Goal: Task Accomplishment & Management: Complete application form

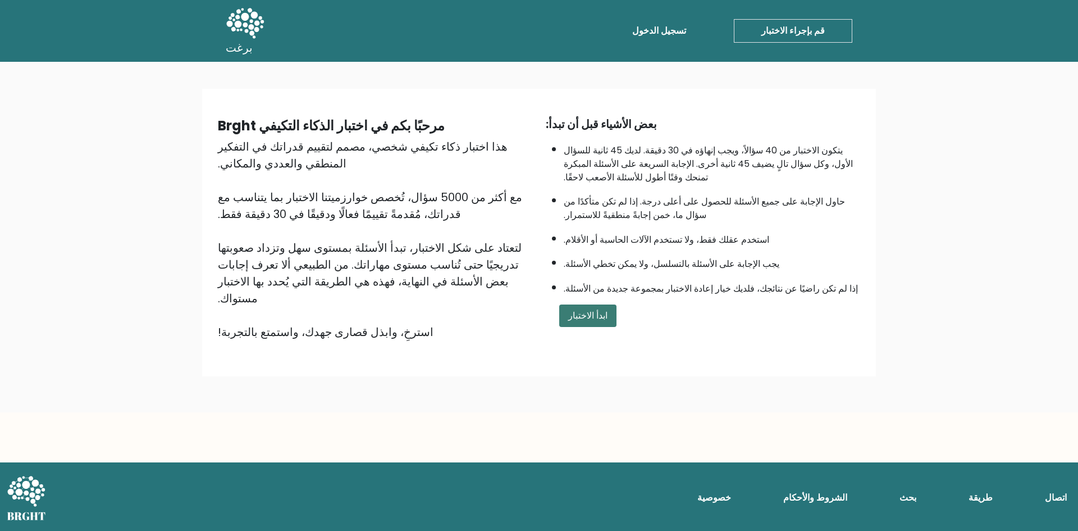
click at [582, 309] on font "ابدأ الاختبار" at bounding box center [587, 315] width 39 height 13
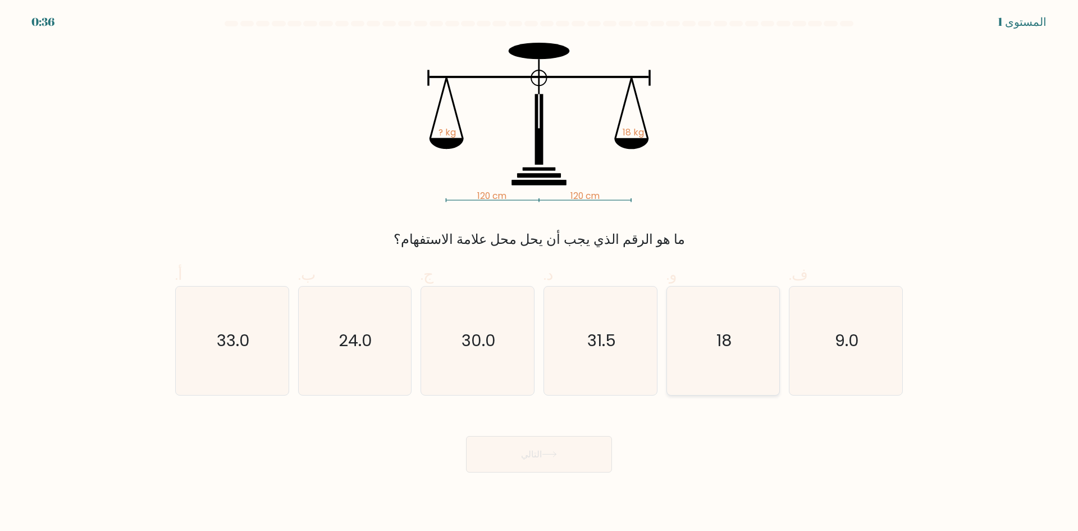
click at [710, 331] on icon "18" at bounding box center [723, 340] width 108 height 108
click at [540, 273] on input "و. 18" at bounding box center [539, 269] width 1 height 7
radio input "true"
click at [587, 459] on button "التالي" at bounding box center [539, 454] width 146 height 36
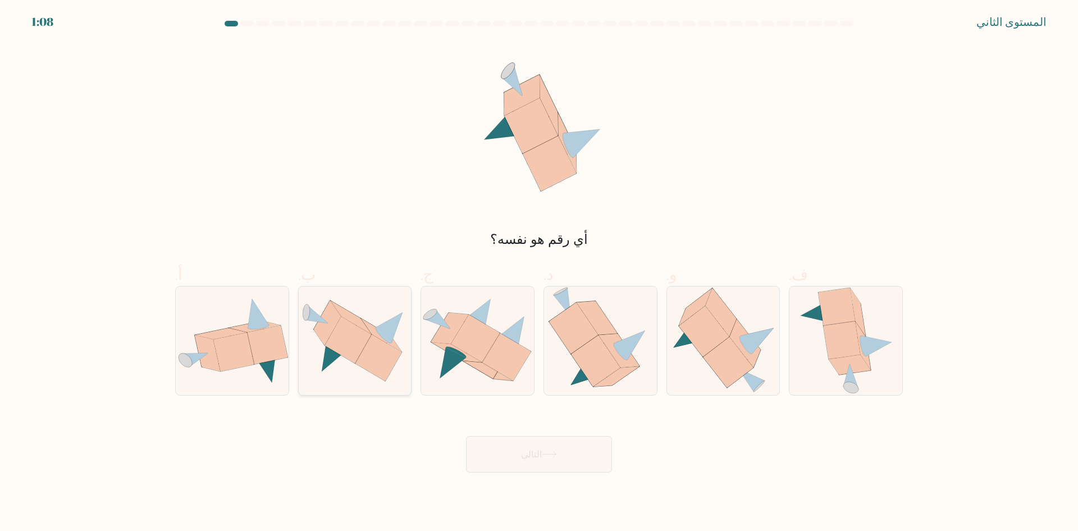
click at [365, 359] on icon at bounding box center [378, 357] width 47 height 47
click at [539, 273] on input "ب." at bounding box center [539, 269] width 1 height 7
radio input "true"
click at [547, 442] on button "التالي" at bounding box center [539, 454] width 146 height 36
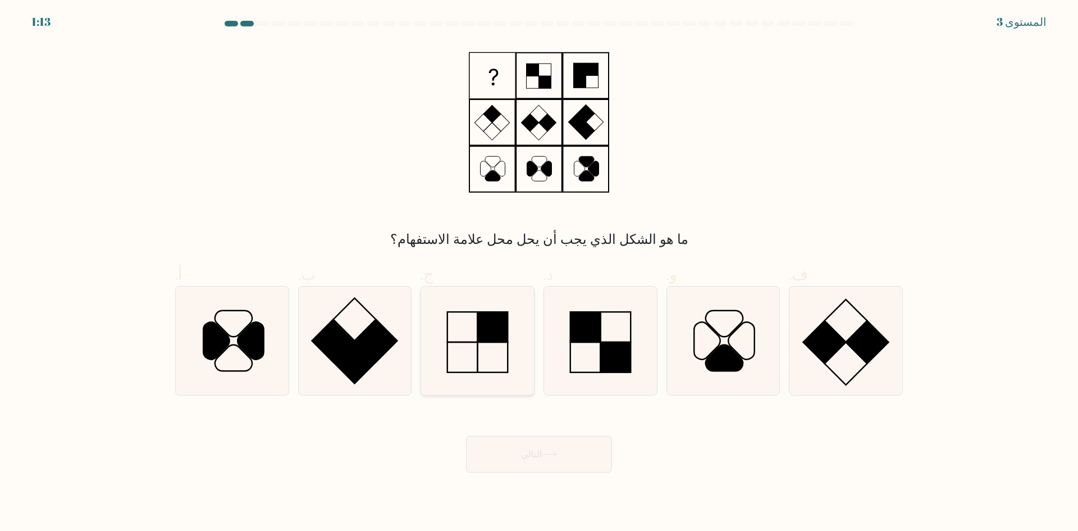
click at [513, 358] on icon at bounding box center [477, 340] width 108 height 108
click at [539, 273] on input "ج." at bounding box center [539, 269] width 1 height 7
radio input "true"
click at [545, 452] on icon at bounding box center [549, 454] width 15 height 6
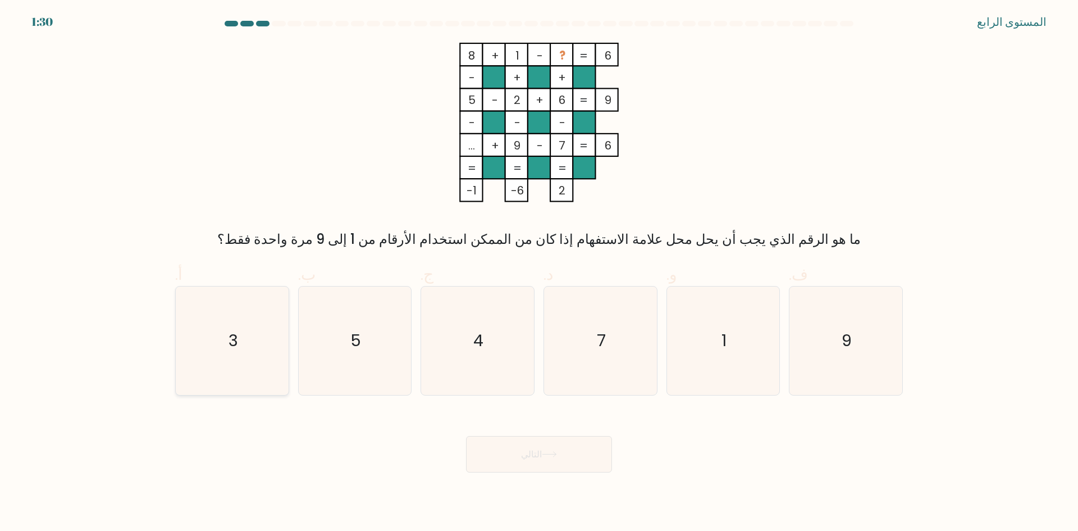
click at [246, 345] on icon "3" at bounding box center [232, 340] width 108 height 108
click at [539, 273] on input "أ. 3" at bounding box center [539, 269] width 1 height 7
radio input "true"
click at [497, 455] on button "التالي" at bounding box center [539, 454] width 146 height 36
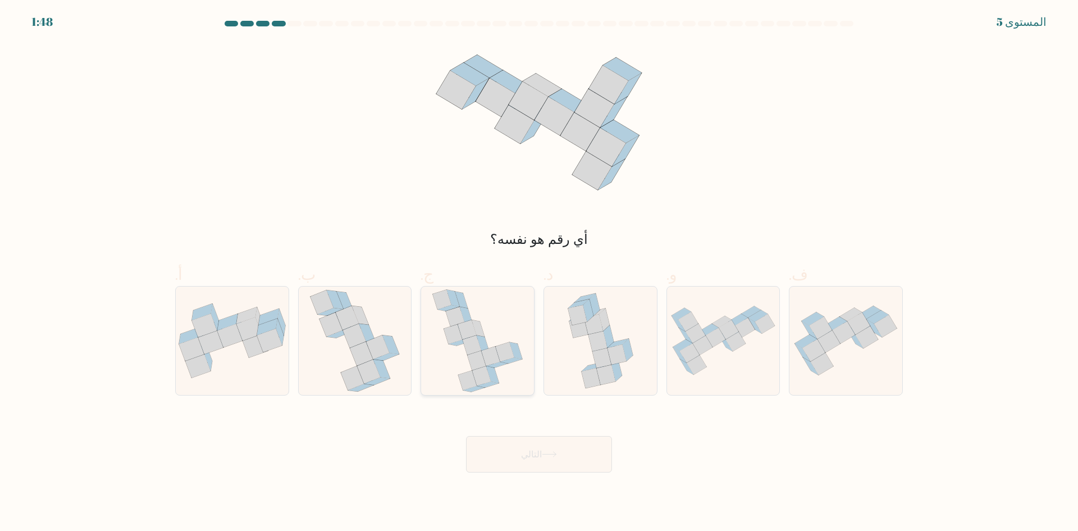
click at [489, 342] on icon at bounding box center [478, 340] width 92 height 108
click at [539, 273] on input "ج." at bounding box center [539, 269] width 1 height 7
radio input "true"
click at [546, 446] on button "التالي" at bounding box center [539, 454] width 146 height 36
click at [539, 450] on font "التالي" at bounding box center [531, 453] width 21 height 13
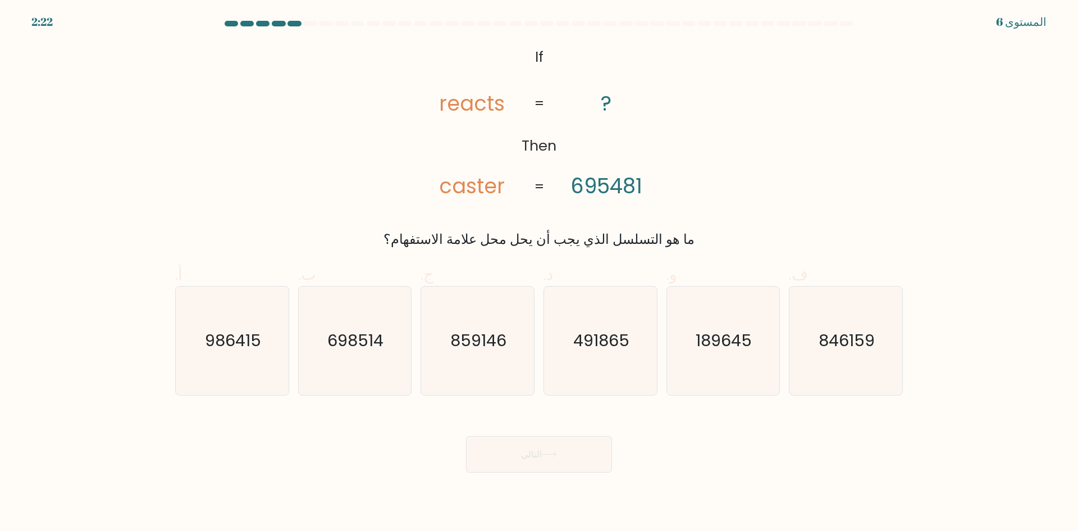
click at [467, 109] on tspan "reacts" at bounding box center [472, 103] width 66 height 29
click at [488, 186] on tspan "caster" at bounding box center [472, 185] width 66 height 29
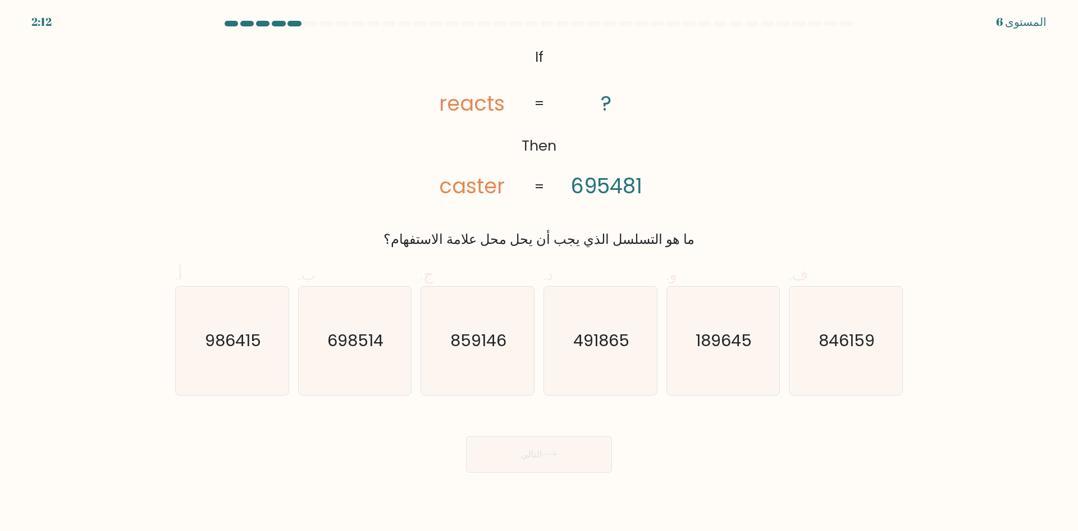
click at [748, 178] on div "@import url('https://fonts.googleapis.com/css?family=Abril+Fatface:400,100,100i…" at bounding box center [538, 146] width 741 height 207
click at [578, 191] on tspan "695481" at bounding box center [606, 185] width 72 height 29
click at [572, 191] on tspan "695481" at bounding box center [606, 185] width 72 height 29
click at [730, 353] on icon "189645" at bounding box center [723, 340] width 108 height 108
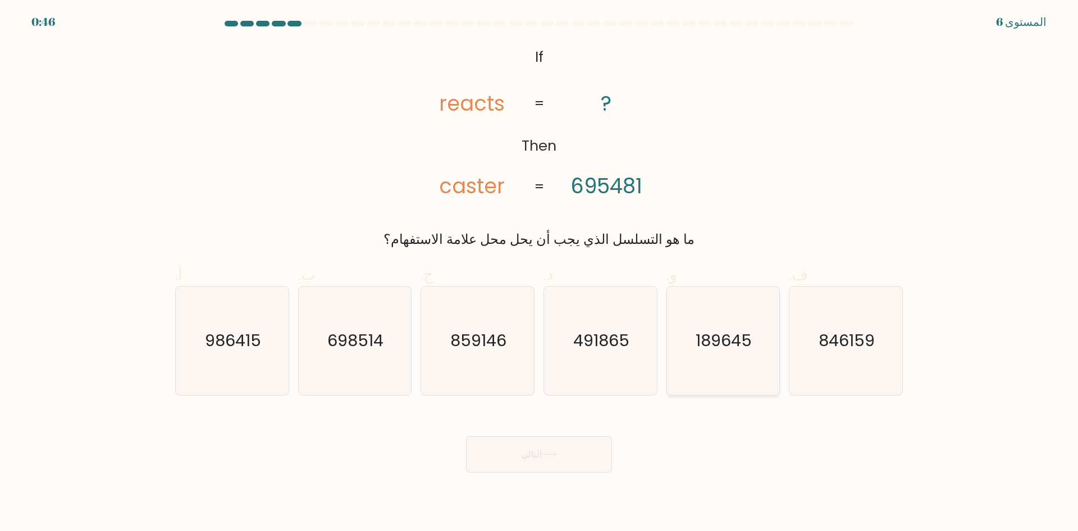
click at [540, 273] on input "و. 189645" at bounding box center [539, 269] width 1 height 7
radio input "true"
click at [549, 451] on icon at bounding box center [549, 454] width 15 height 6
click at [542, 467] on button "التالي" at bounding box center [539, 454] width 146 height 36
click at [537, 455] on font "التالي" at bounding box center [531, 453] width 21 height 13
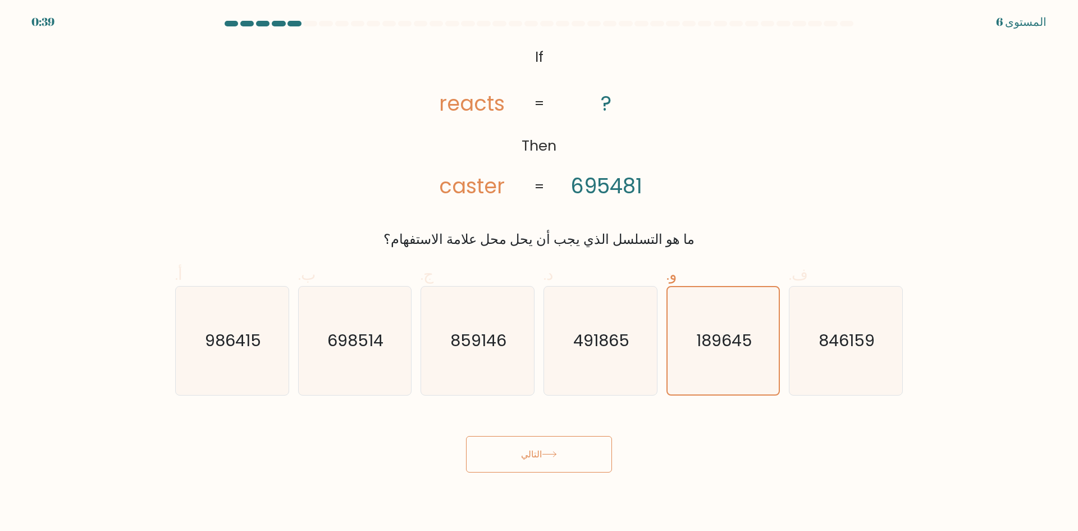
click at [537, 455] on font "التالي" at bounding box center [531, 453] width 21 height 13
click at [545, 451] on icon at bounding box center [549, 454] width 15 height 6
click at [587, 453] on button "التالي" at bounding box center [539, 454] width 146 height 36
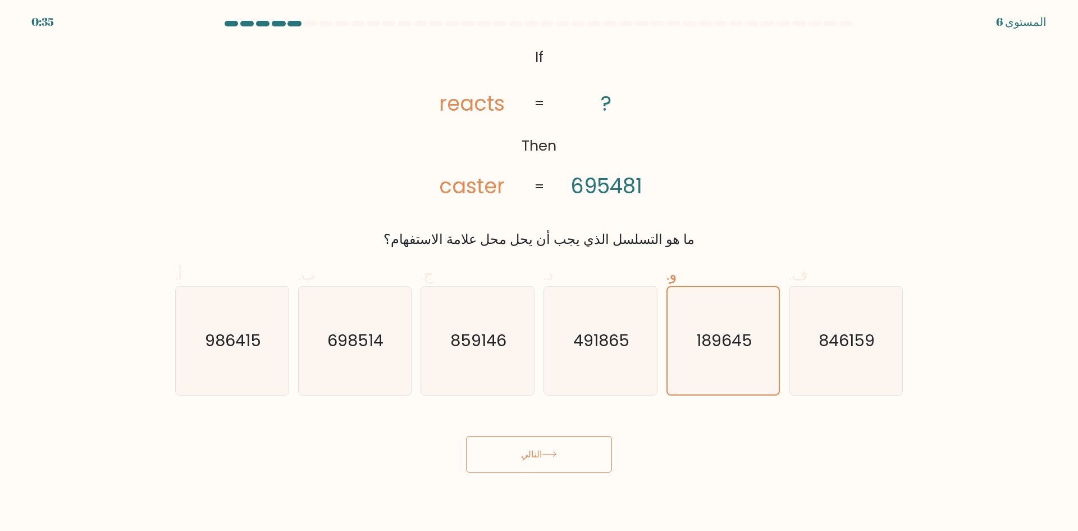
click at [582, 453] on button "التالي" at bounding box center [539, 454] width 146 height 36
click at [538, 449] on font "التالي" at bounding box center [531, 453] width 21 height 13
click at [532, 452] on font "التالي" at bounding box center [531, 453] width 21 height 13
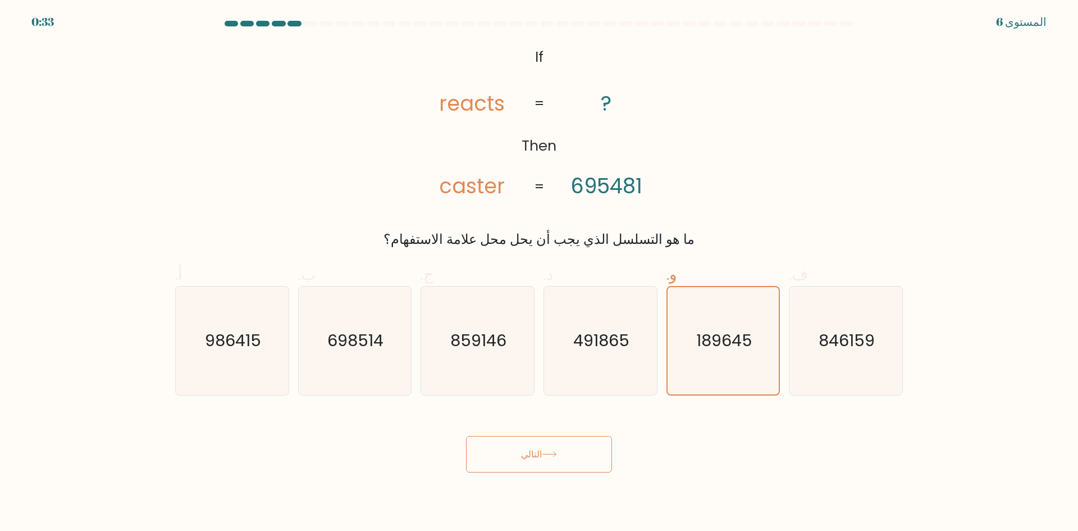
click at [466, 436] on button "التالي" at bounding box center [539, 454] width 146 height 36
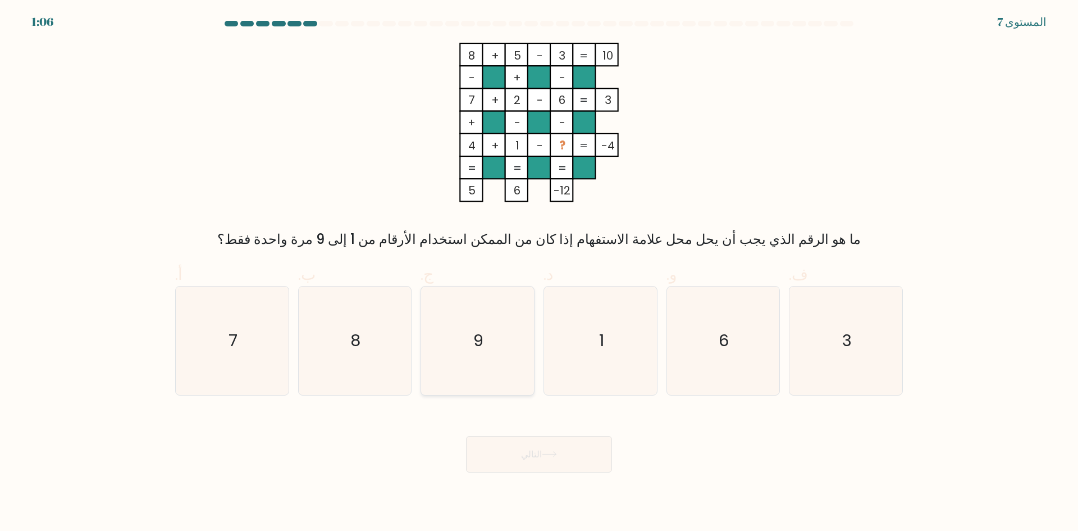
click at [502, 334] on icon "9" at bounding box center [477, 340] width 108 height 108
click at [539, 273] on input "ج. 9" at bounding box center [539, 269] width 1 height 7
radio input "true"
click at [537, 454] on font "التالي" at bounding box center [531, 453] width 21 height 13
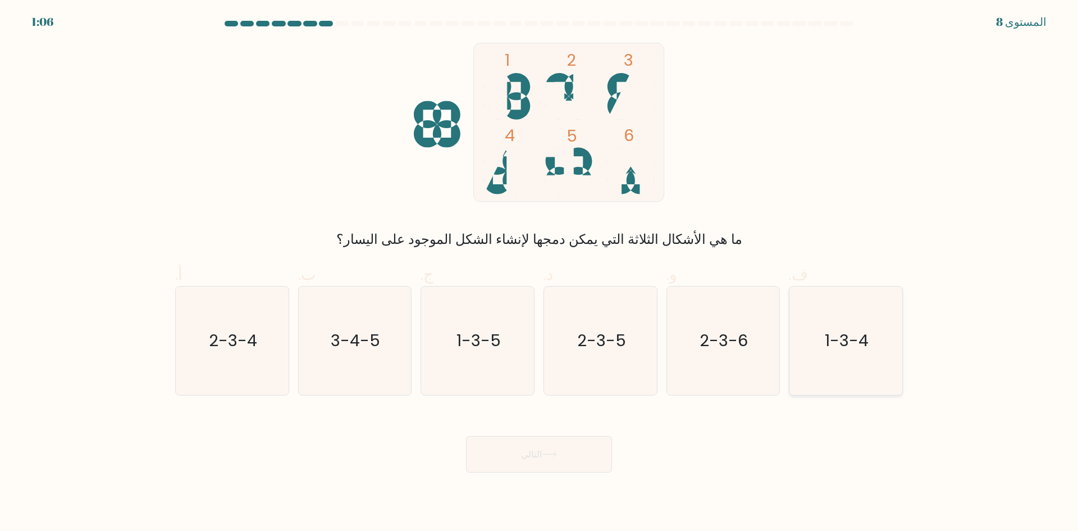
click at [852, 364] on icon "1-3-4" at bounding box center [846, 340] width 108 height 108
click at [540, 273] on input "ف. 1-3-4" at bounding box center [539, 269] width 1 height 7
radio input "true"
click at [592, 450] on button "التالي" at bounding box center [539, 454] width 146 height 36
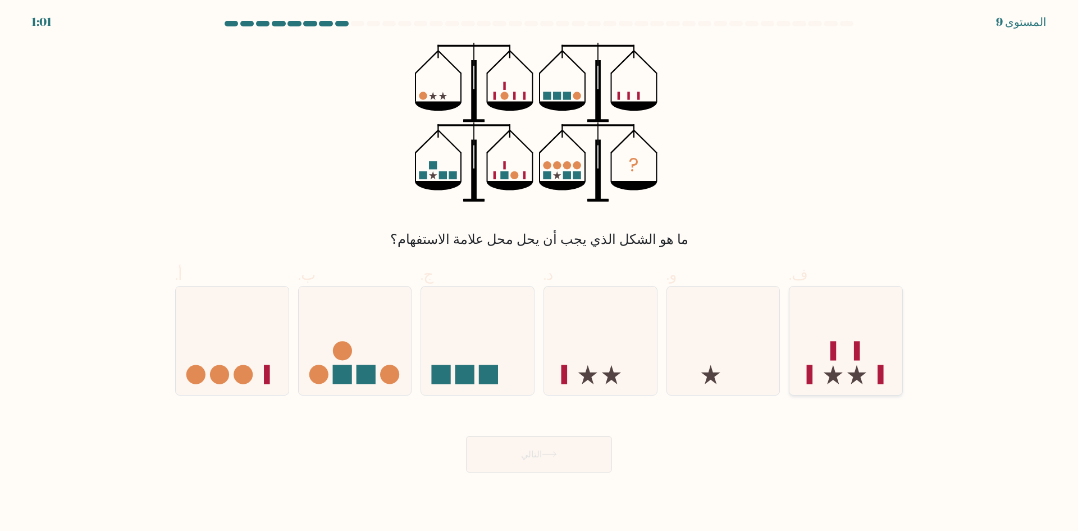
click at [865, 355] on icon at bounding box center [845, 340] width 113 height 93
click at [540, 273] on input "ف." at bounding box center [539, 269] width 1 height 7
radio input "true"
click at [579, 456] on button "التالي" at bounding box center [539, 454] width 146 height 36
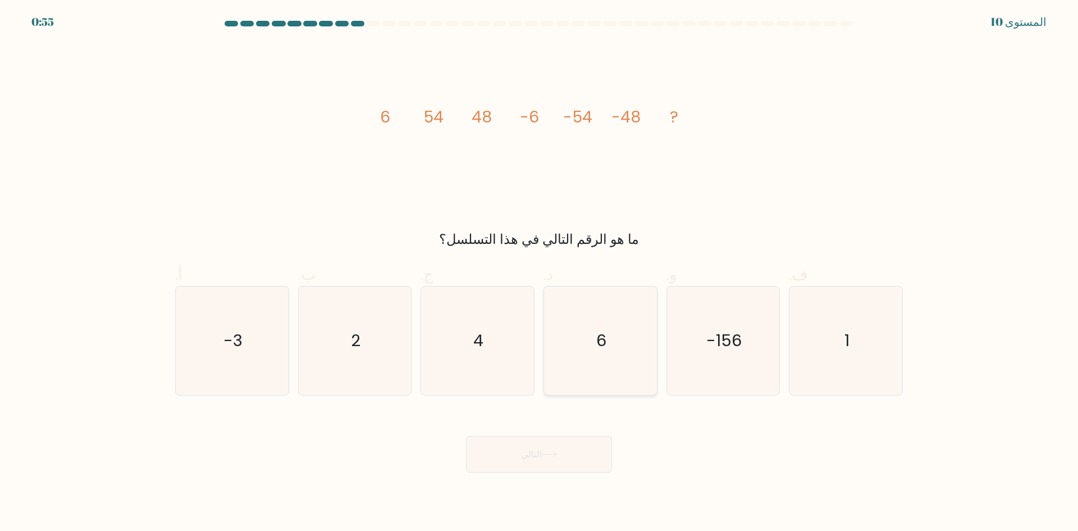
click at [595, 350] on icon "6" at bounding box center [600, 340] width 108 height 108
click at [540, 273] on input "د. 6" at bounding box center [539, 269] width 1 height 7
radio input "true"
click at [538, 460] on font "التالي" at bounding box center [531, 453] width 21 height 13
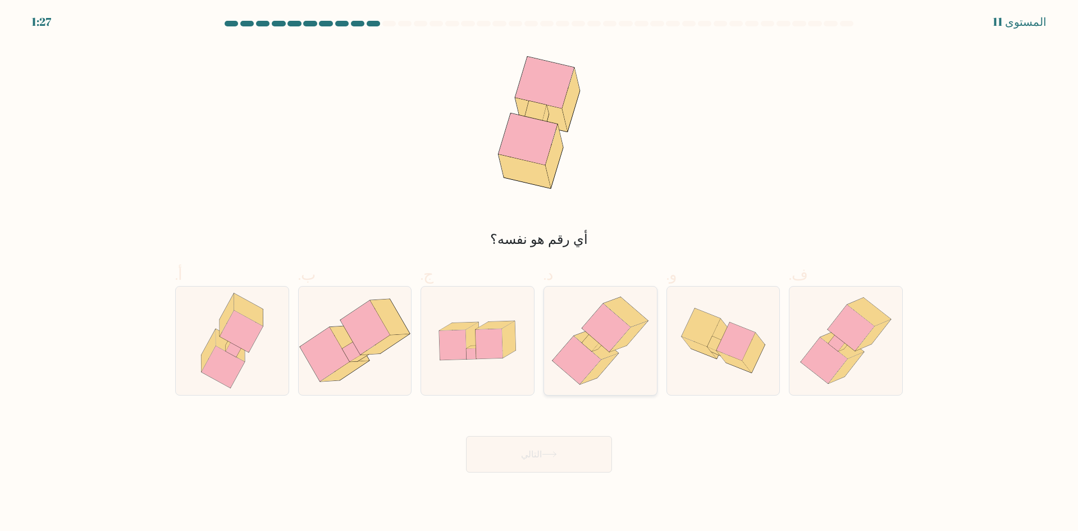
click at [600, 342] on icon at bounding box center [606, 327] width 48 height 48
click at [540, 273] on input "د." at bounding box center [539, 269] width 1 height 7
radio input "true"
click at [566, 448] on button "التالي" at bounding box center [539, 454] width 146 height 36
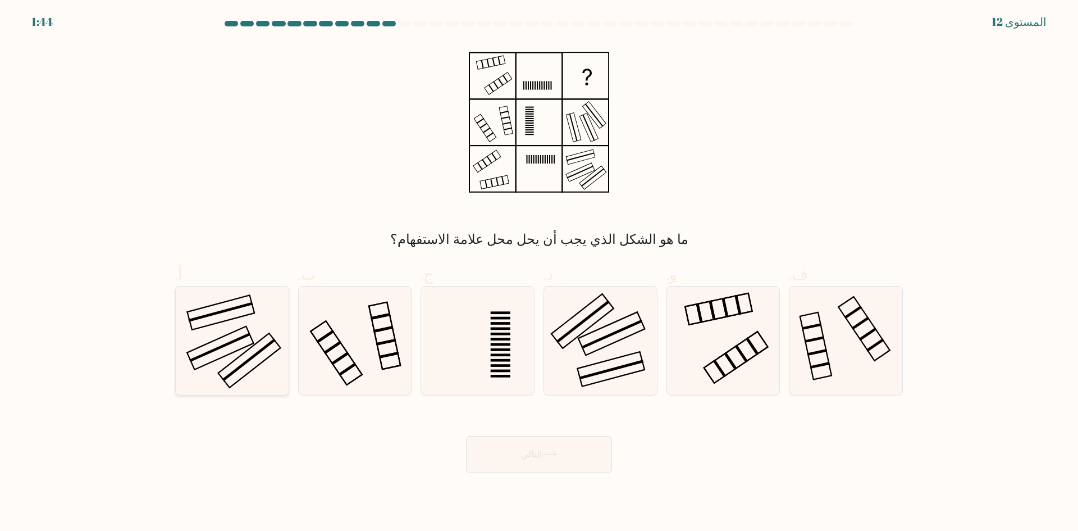
click at [231, 322] on icon at bounding box center [232, 340] width 108 height 108
click at [539, 273] on input "أ." at bounding box center [539, 269] width 1 height 7
radio input "true"
click at [512, 449] on button "التالي" at bounding box center [539, 454] width 146 height 36
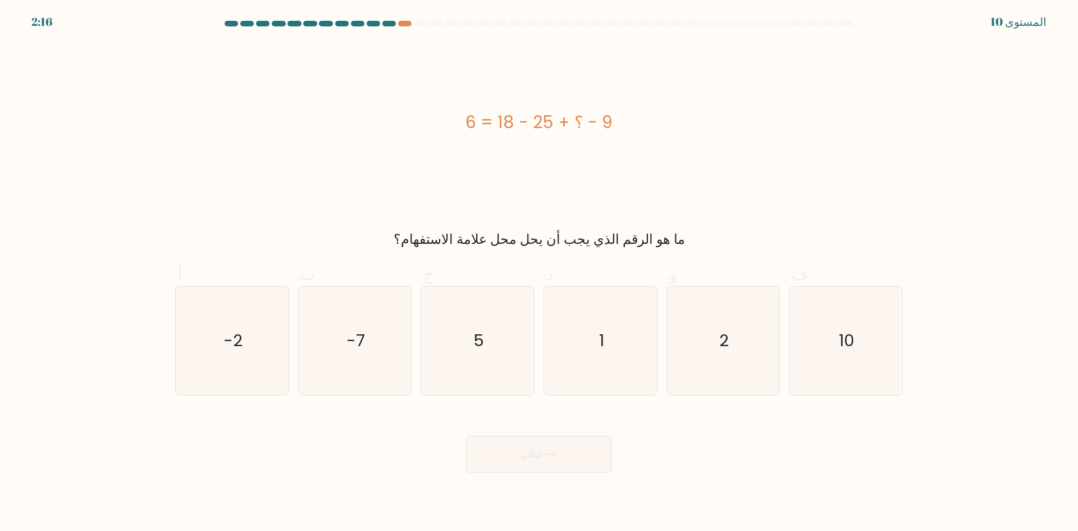
click at [878, 179] on div "9 - ؟ + 25 - 18 = 6" at bounding box center [539, 122] width 728 height 159
click at [816, 148] on div "9 - ؟ + 25 - 18 = 6" at bounding box center [539, 122] width 728 height 159
click at [828, 322] on icon "10" at bounding box center [846, 340] width 108 height 108
click at [540, 273] on input "ف. 10" at bounding box center [539, 269] width 1 height 7
radio input "true"
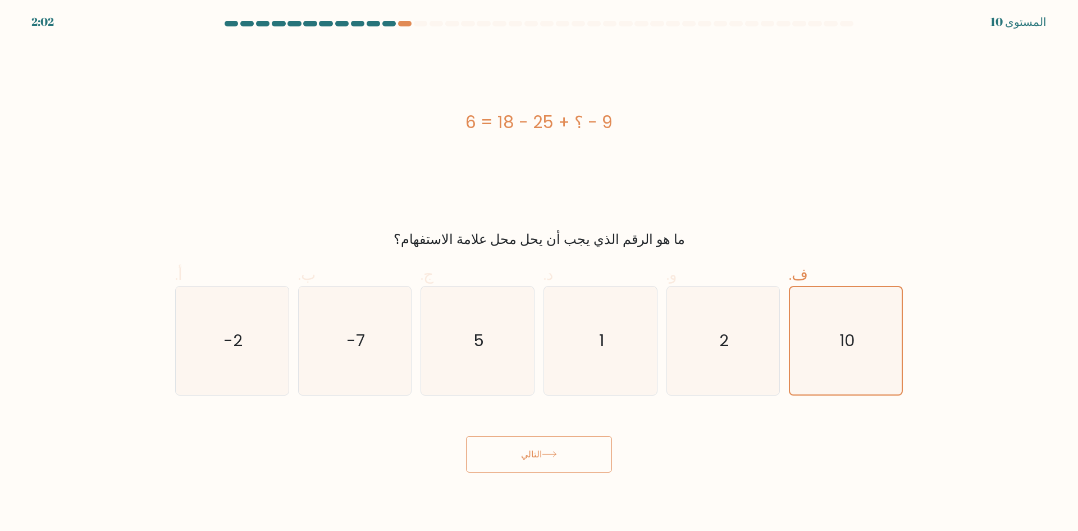
click at [559, 450] on button "التالي" at bounding box center [539, 454] width 146 height 36
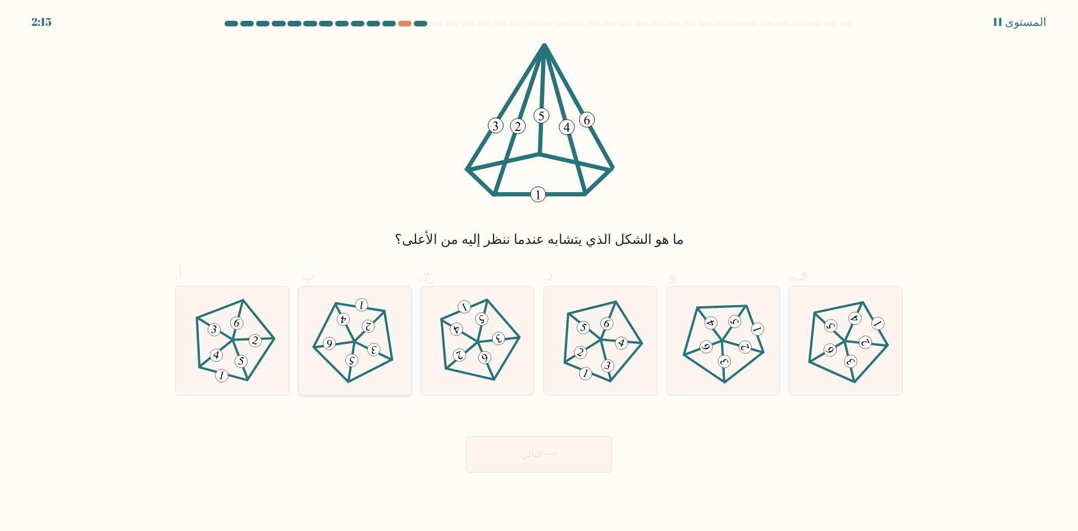
click at [357, 367] on icon at bounding box center [355, 340] width 86 height 86
click at [539, 273] on input "ب." at bounding box center [539, 269] width 1 height 7
radio input "true"
click at [524, 455] on font "التالي" at bounding box center [531, 453] width 21 height 13
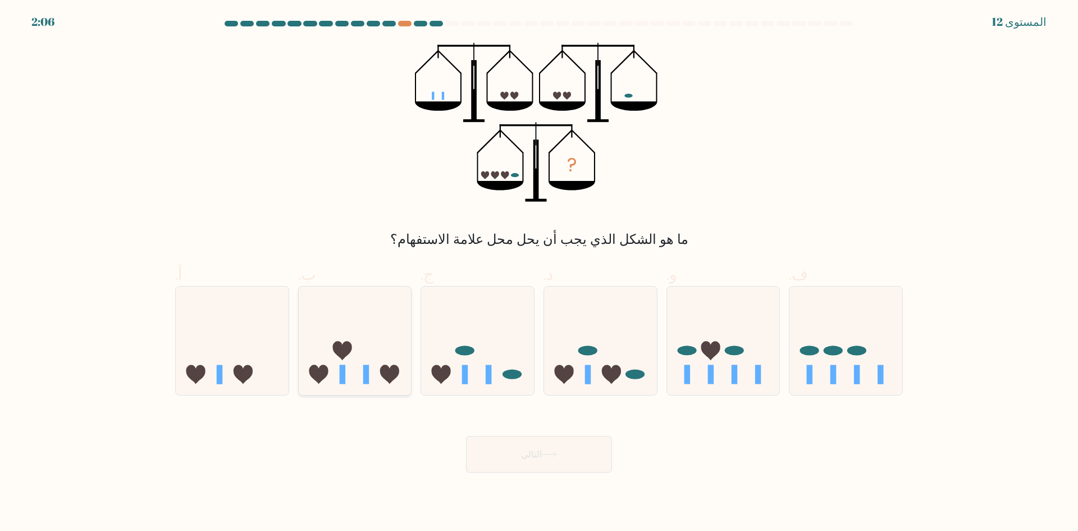
click at [356, 376] on icon at bounding box center [355, 340] width 113 height 93
click at [539, 273] on input "ب." at bounding box center [539, 269] width 1 height 7
radio input "true"
click at [496, 451] on button "التالي" at bounding box center [539, 454] width 146 height 36
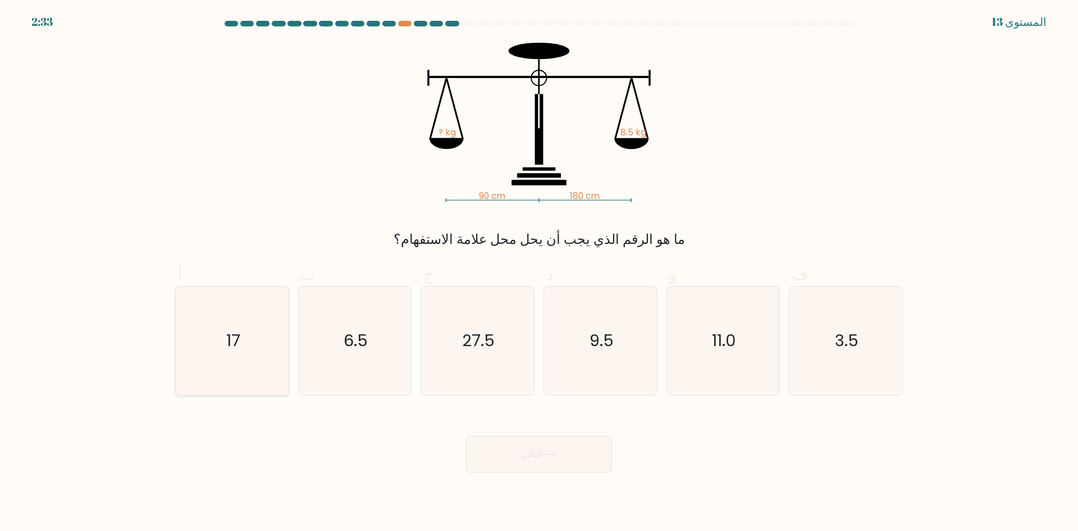
click at [263, 382] on icon "17" at bounding box center [232, 340] width 108 height 108
click at [539, 273] on input "أ. 17" at bounding box center [539, 269] width 1 height 7
radio input "true"
click at [586, 485] on body "2:32 المستوى 13" at bounding box center [539, 265] width 1078 height 531
click at [584, 468] on button "التالي" at bounding box center [539, 454] width 146 height 36
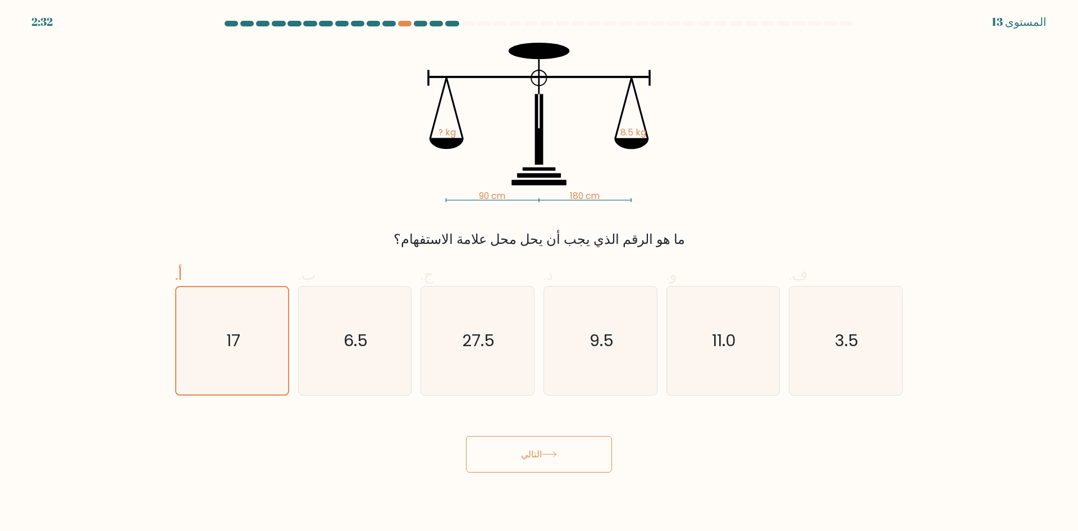
click at [584, 468] on button "التالي" at bounding box center [539, 454] width 146 height 36
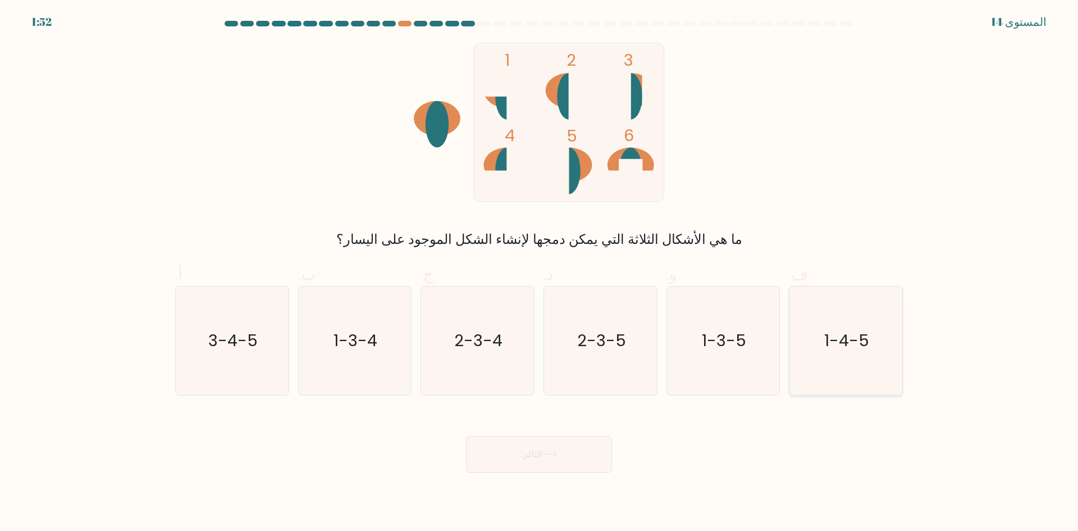
click at [852, 354] on icon "1-4-5" at bounding box center [846, 340] width 108 height 108
click at [540, 273] on input "ف. 1-4-5" at bounding box center [539, 269] width 1 height 7
radio input "true"
click at [589, 464] on button "التالي" at bounding box center [539, 454] width 146 height 36
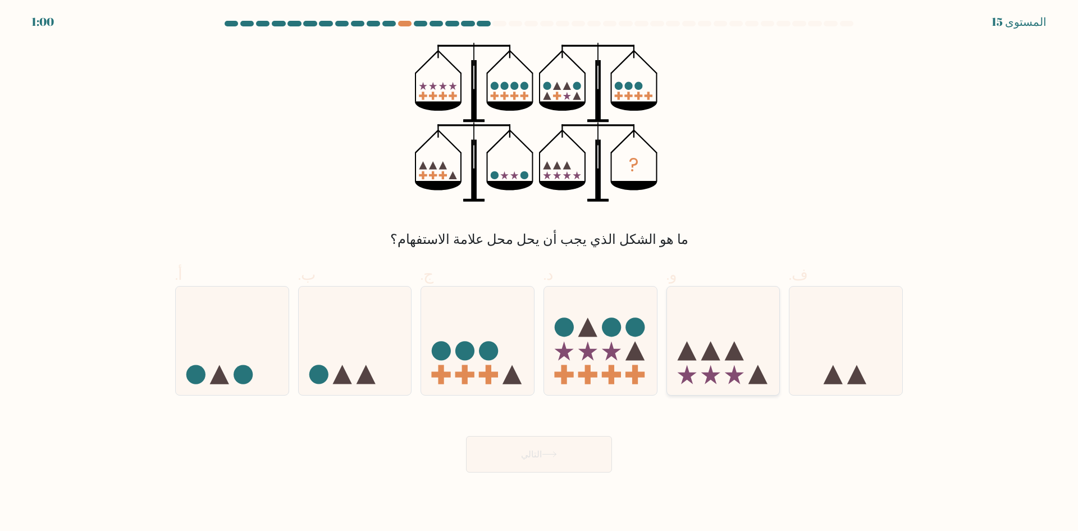
click at [700, 330] on icon at bounding box center [723, 340] width 113 height 93
click at [540, 273] on input "و." at bounding box center [539, 269] width 1 height 7
radio input "true"
click at [484, 459] on button "التالي" at bounding box center [539, 454] width 146 height 36
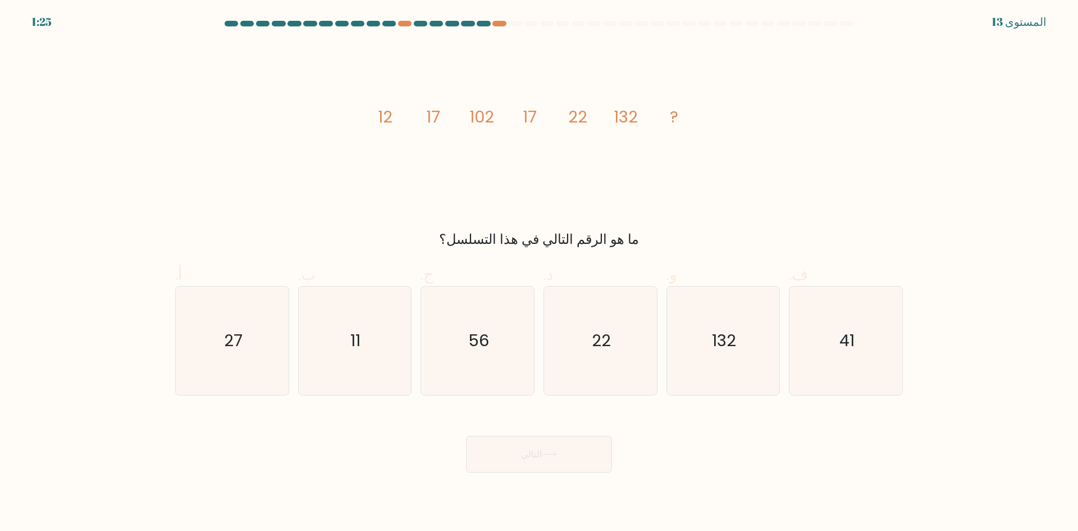
click at [276, 160] on div "image/svg+xml 12 17 102 17 22 132 ? ما هو الرقم التالي في هذا التسلسل؟" at bounding box center [538, 146] width 741 height 207
click at [779, 159] on div "image/svg+xml 12 17 102 17 22 132 ? ما هو الرقم التالي في هذا التسلسل؟" at bounding box center [538, 146] width 741 height 207
click at [825, 185] on div "image/svg+xml 12 17 102 17 22 132 ? ما هو الرقم التالي في هذا التسلسل؟" at bounding box center [538, 146] width 741 height 207
click at [555, 341] on icon "22" at bounding box center [600, 340] width 108 height 108
click at [540, 273] on input "د. 22" at bounding box center [539, 269] width 1 height 7
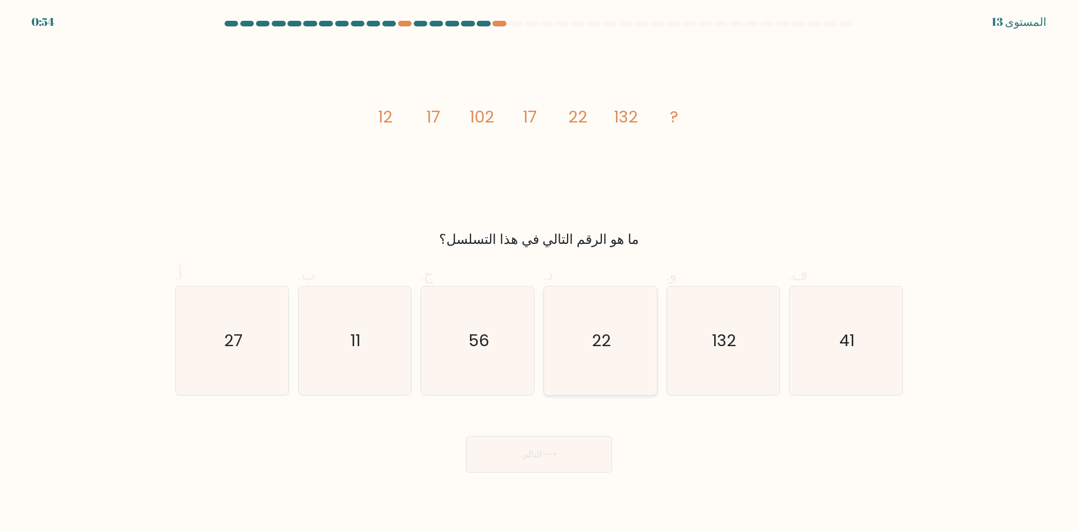
radio input "true"
click at [528, 461] on button "التالي" at bounding box center [539, 454] width 146 height 36
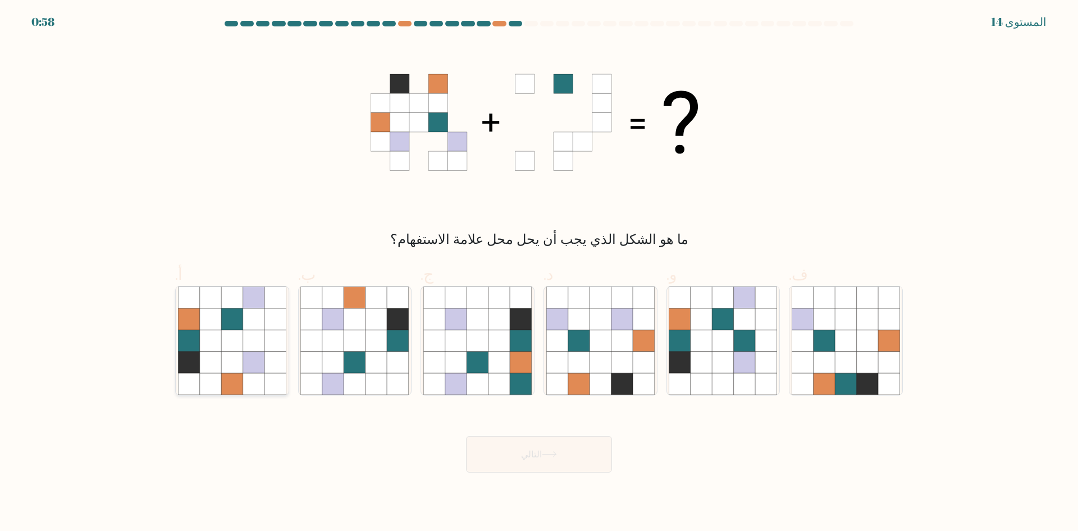
click at [228, 372] on icon at bounding box center [231, 361] width 21 height 21
click at [539, 273] on input "أ." at bounding box center [539, 269] width 1 height 7
radio input "true"
click at [561, 447] on button "التالي" at bounding box center [539, 454] width 146 height 36
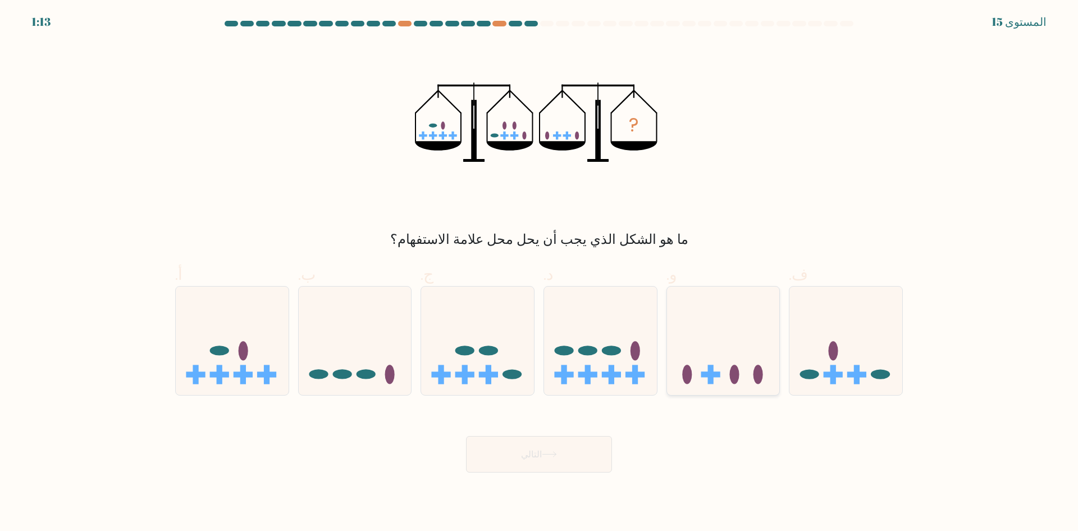
click at [719, 324] on icon at bounding box center [723, 340] width 113 height 93
click at [540, 273] on input "و." at bounding box center [539, 269] width 1 height 7
radio input "true"
click at [565, 446] on button "التالي" at bounding box center [539, 454] width 146 height 36
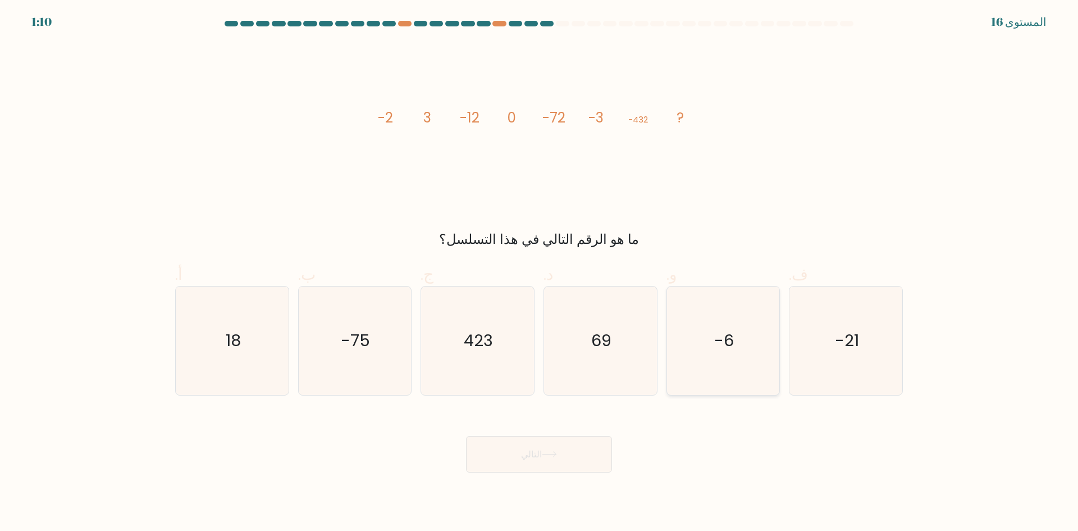
click at [720, 303] on icon "-6" at bounding box center [723, 340] width 108 height 108
click at [540, 273] on input "و. -6" at bounding box center [539, 269] width 1 height 7
radio input "true"
click at [559, 448] on button "التالي" at bounding box center [539, 454] width 146 height 36
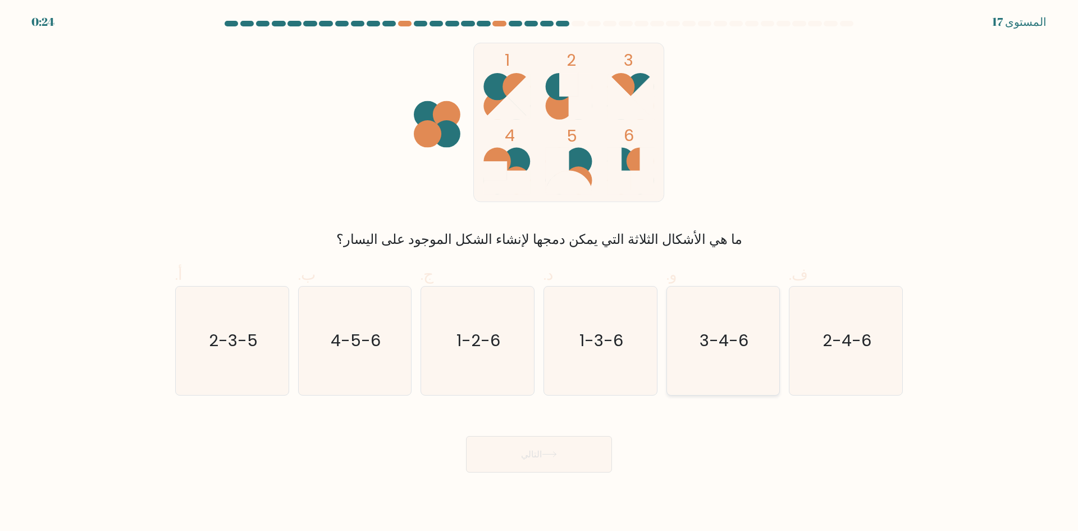
click at [717, 359] on icon "3-4-6" at bounding box center [723, 340] width 108 height 108
click at [540, 273] on input "و. 3-4-6" at bounding box center [539, 269] width 1 height 7
radio input "true"
click at [717, 359] on icon "3-4-6" at bounding box center [722, 340] width 107 height 107
click at [540, 273] on input "و. 3-4-6" at bounding box center [539, 269] width 1 height 7
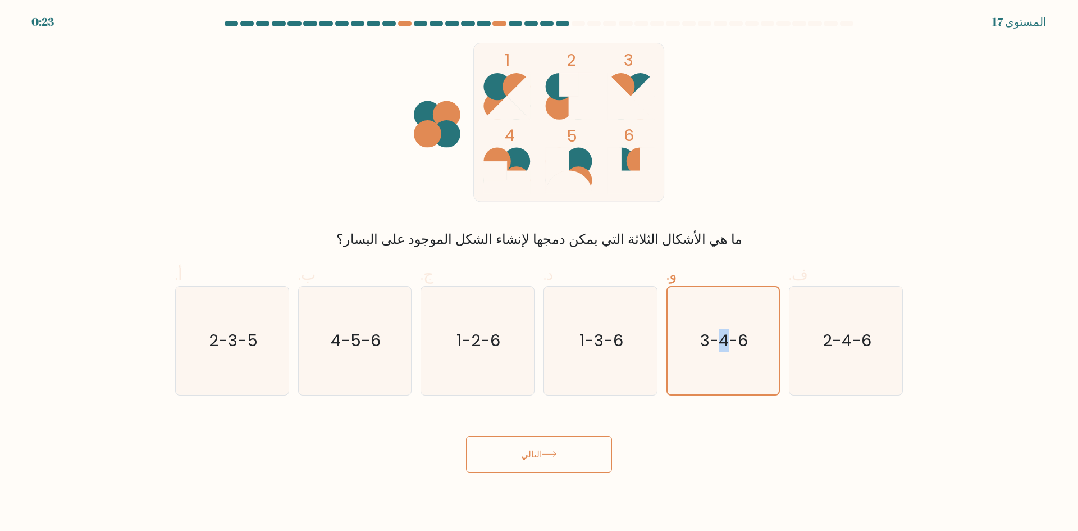
click at [578, 450] on button "التالي" at bounding box center [539, 454] width 146 height 36
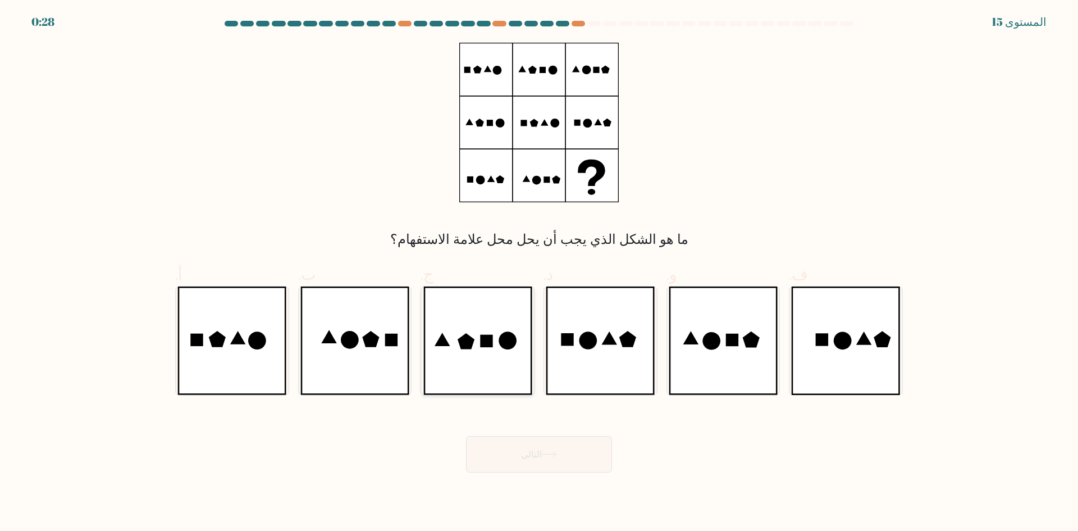
click at [494, 359] on icon at bounding box center [477, 340] width 109 height 108
click at [539, 273] on input "ج." at bounding box center [539, 269] width 1 height 7
radio input "true"
click at [569, 446] on button "التالي" at bounding box center [539, 454] width 146 height 36
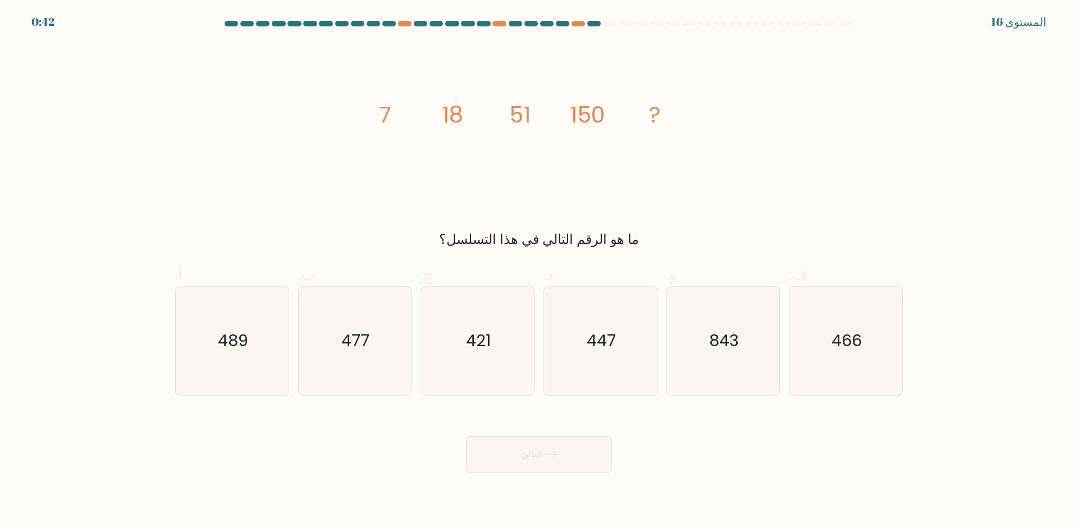
click at [260, 186] on div "image/svg+xml 7 18 51 150 ? ما هو الرقم التالي في هذا التسلسل؟" at bounding box center [538, 146] width 741 height 207
click at [661, 152] on icon "image/svg+xml 7 18 51 150 ?" at bounding box center [539, 122] width 337 height 159
click at [463, 366] on icon "421" at bounding box center [477, 340] width 108 height 108
click at [539, 273] on input "ج. 421" at bounding box center [539, 269] width 1 height 7
radio input "true"
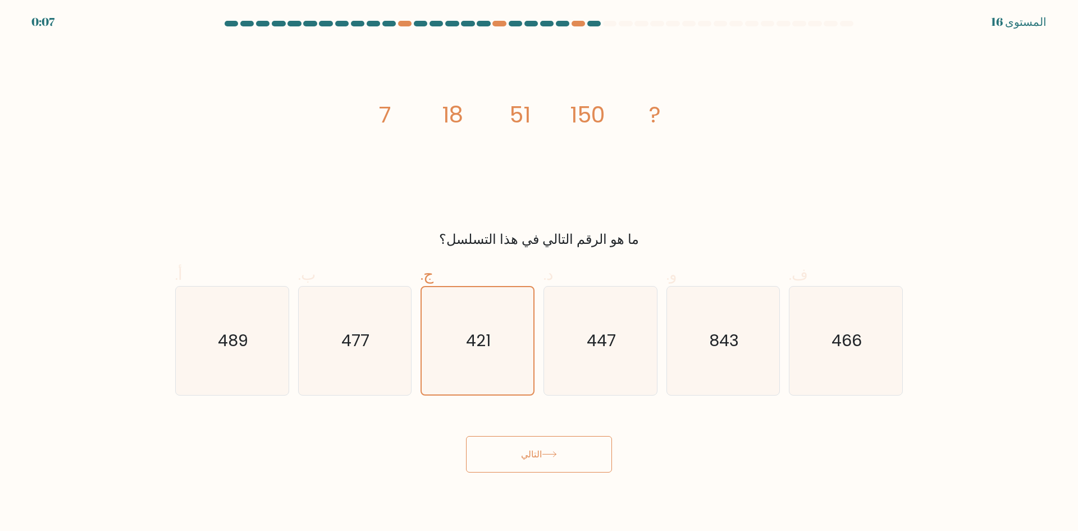
click at [548, 437] on button "التالي" at bounding box center [539, 454] width 146 height 36
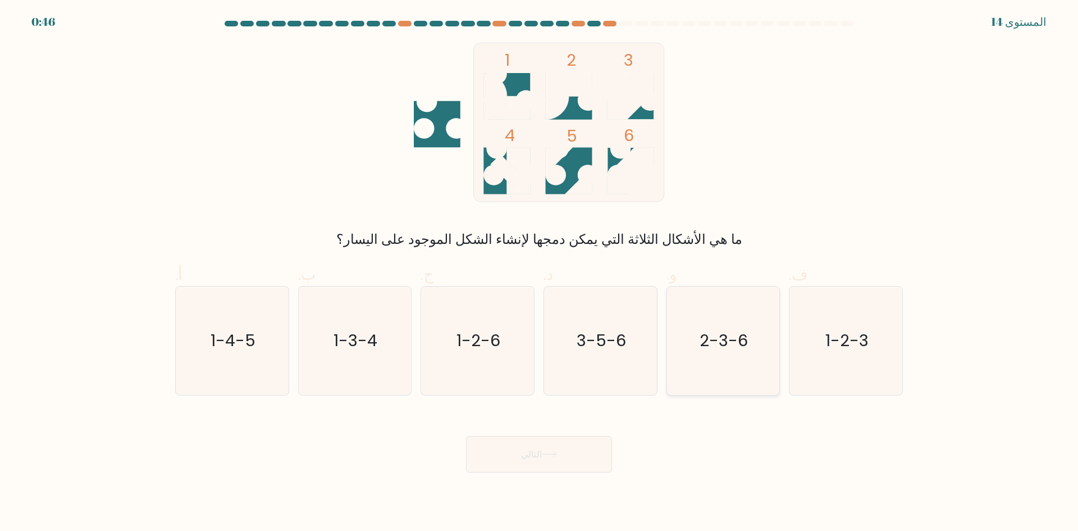
click at [704, 340] on text "2-3-6" at bounding box center [724, 340] width 48 height 22
click at [540, 273] on input "و. 2-3-6" at bounding box center [539, 269] width 1 height 7
radio input "true"
click at [705, 340] on text "2-3-6" at bounding box center [724, 340] width 47 height 22
click at [540, 273] on input "و. 2-3-6" at bounding box center [539, 269] width 1 height 7
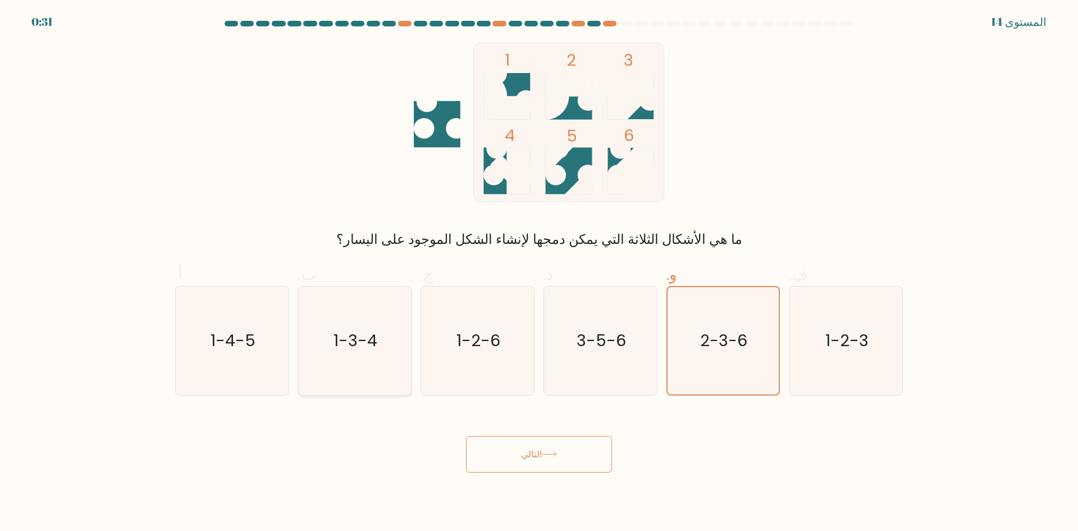
click at [391, 349] on icon "1-3-4" at bounding box center [354, 340] width 108 height 108
click at [539, 273] on input "ب. 1-3-4" at bounding box center [539, 269] width 1 height 7
radio input "true"
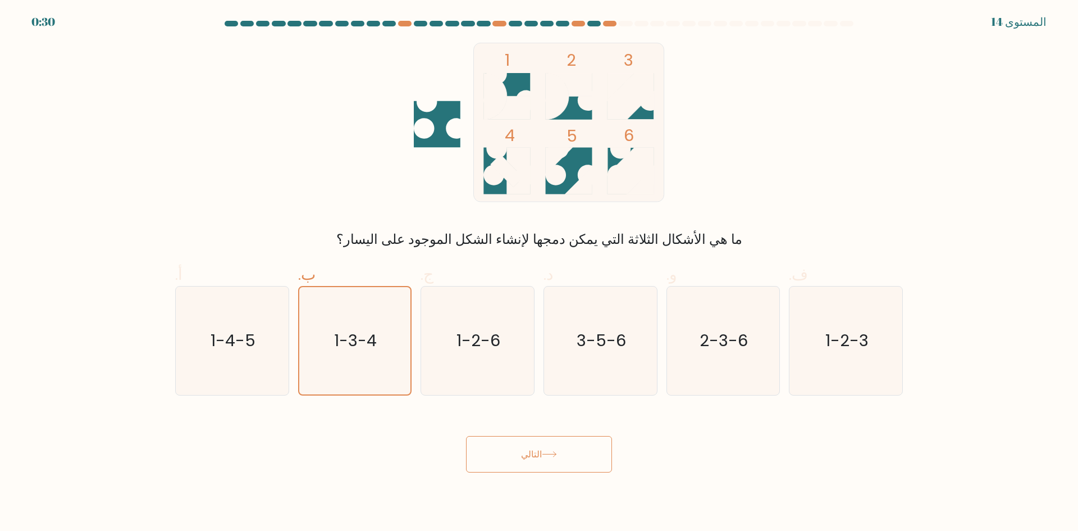
click at [511, 441] on button "التالي" at bounding box center [539, 454] width 146 height 36
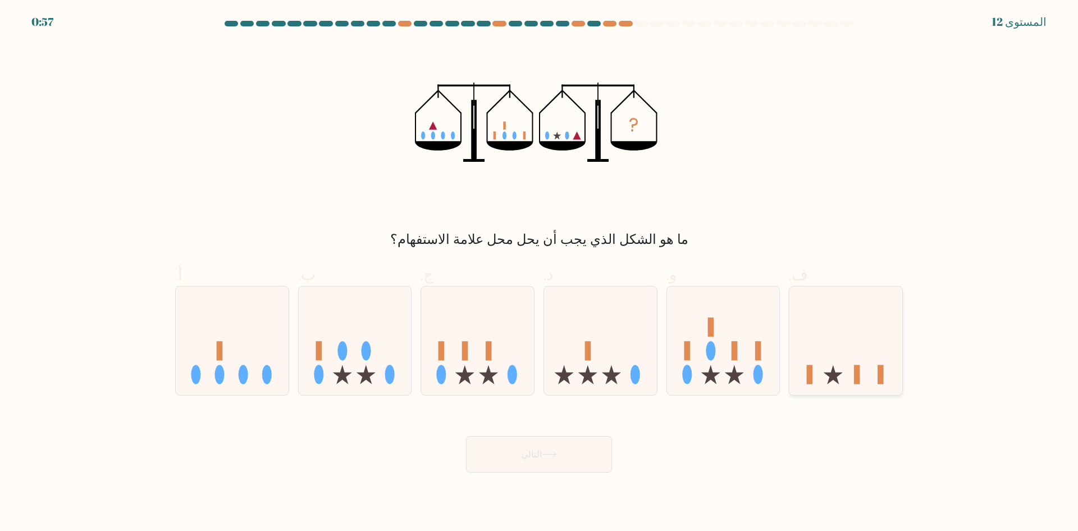
click at [862, 358] on icon at bounding box center [845, 340] width 113 height 93
click at [540, 273] on input "ف." at bounding box center [539, 269] width 1 height 7
radio input "true"
click at [565, 455] on button "التالي" at bounding box center [539, 454] width 146 height 36
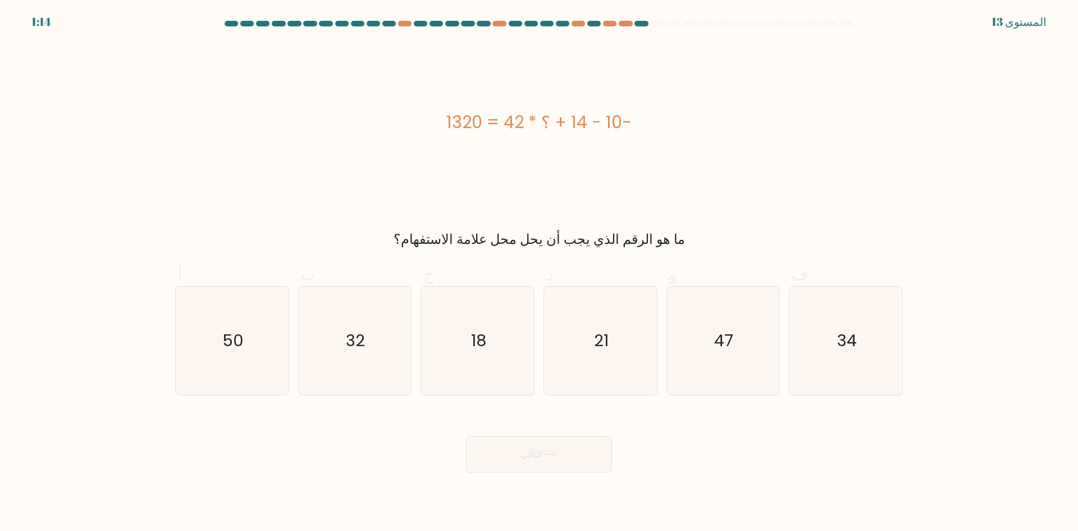
click at [815, 192] on div "-10 - 14 + ؟ * 42 = 1320" at bounding box center [539, 122] width 728 height 159
click at [812, 194] on div "-10 - 14 + ؟ * 42 = 1320" at bounding box center [539, 122] width 728 height 159
click at [847, 129] on div "-10 - 14 + ؟ * 42 = 1320" at bounding box center [539, 121] width 728 height 25
click at [550, 128] on font "-10 - 14 + ؟ * 42 = 1320" at bounding box center [538, 122] width 185 height 24
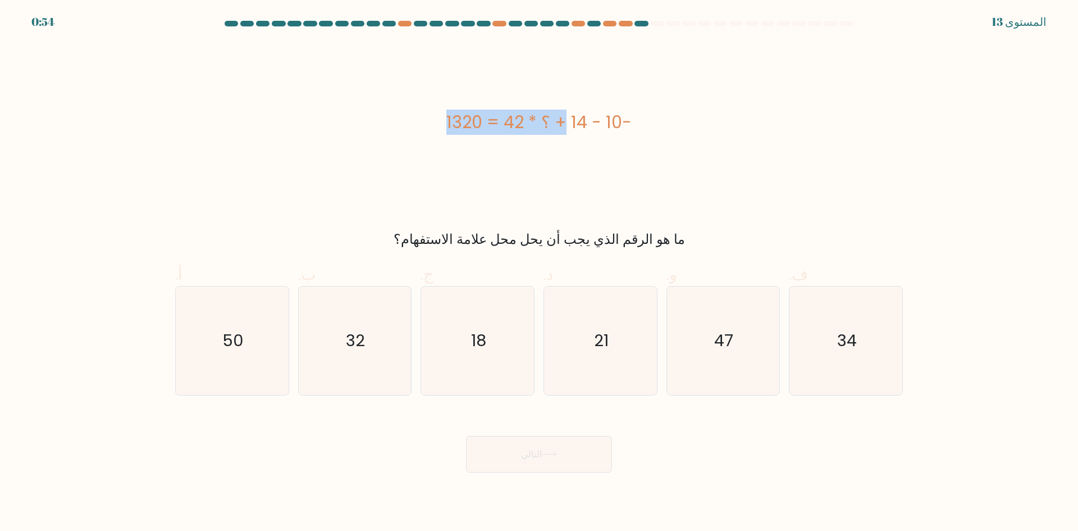
click at [550, 128] on font "-10 - 14 + ؟ * 42 = 1320" at bounding box center [538, 122] width 185 height 24
copy div "-10 - 14 + ؟ * 42 = 1320"
drag, startPoint x: 349, startPoint y: 346, endPoint x: 378, endPoint y: 363, distance: 33.4
click at [348, 346] on text "32" at bounding box center [355, 340] width 19 height 22
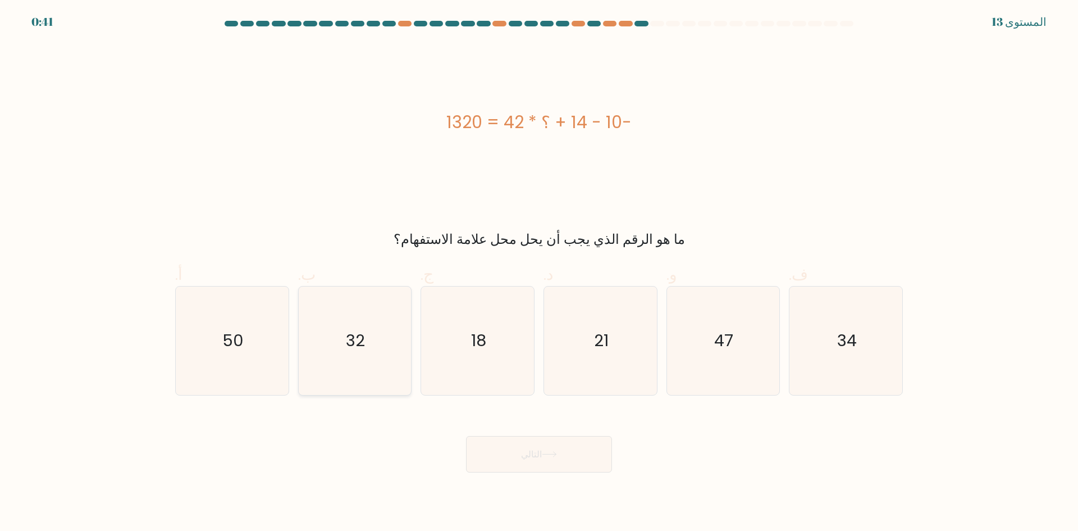
click at [539, 273] on input "ب. 32" at bounding box center [539, 269] width 1 height 7
radio input "true"
click at [578, 464] on button "التالي" at bounding box center [539, 454] width 146 height 36
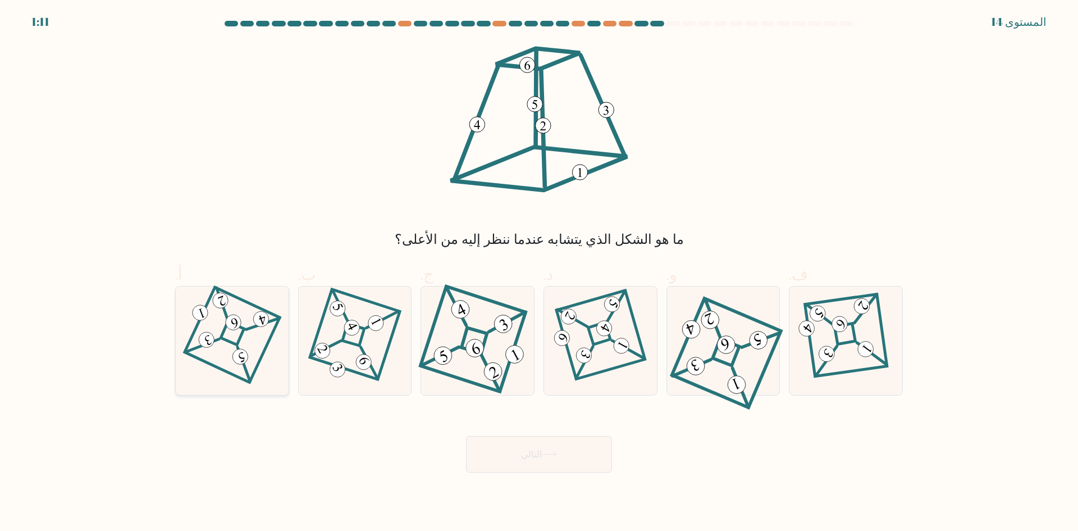
click at [245, 346] on icon at bounding box center [232, 340] width 75 height 86
click at [539, 273] on input "أ." at bounding box center [539, 269] width 1 height 7
radio input "true"
click at [570, 454] on button "التالي" at bounding box center [539, 454] width 146 height 36
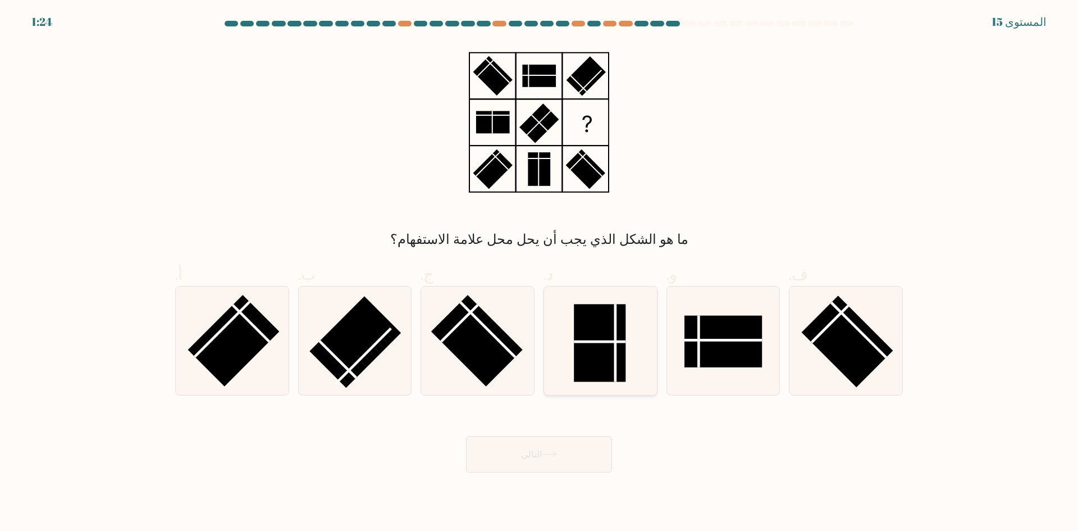
click at [590, 341] on line at bounding box center [600, 341] width 52 height 0
click at [540, 273] on input "د." at bounding box center [539, 269] width 1 height 7
radio input "true"
click at [555, 448] on button "التالي" at bounding box center [539, 454] width 146 height 36
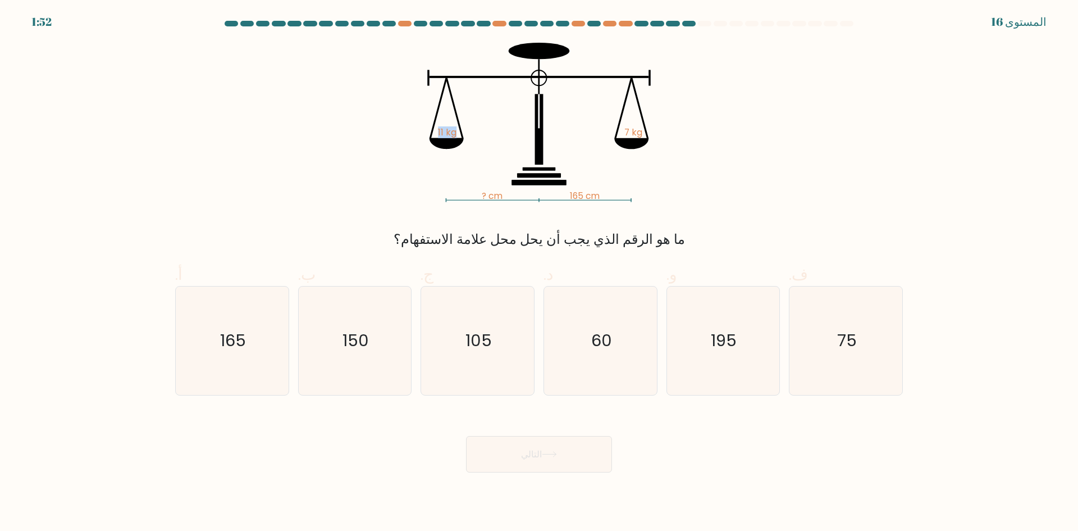
drag, startPoint x: 415, startPoint y: 136, endPoint x: 487, endPoint y: 138, distance: 71.9
click at [487, 138] on icon "? cm 165 cm 11 kg 7 kg" at bounding box center [539, 122] width 337 height 159
click at [687, 160] on icon "? cm 165 cm 11 kg 7 kg" at bounding box center [539, 122] width 337 height 159
click at [810, 102] on div "? cm 165 cm 11 kg 7 kg ما هو الرقم الذي يجب أن يحل محل علامة الاستفهام؟" at bounding box center [538, 146] width 741 height 207
click at [894, 162] on div "? cm 165 cm 11 kg 7 kg ما هو الرقم الذي يجب أن يحل محل علامة الاستفهام؟" at bounding box center [538, 146] width 741 height 207
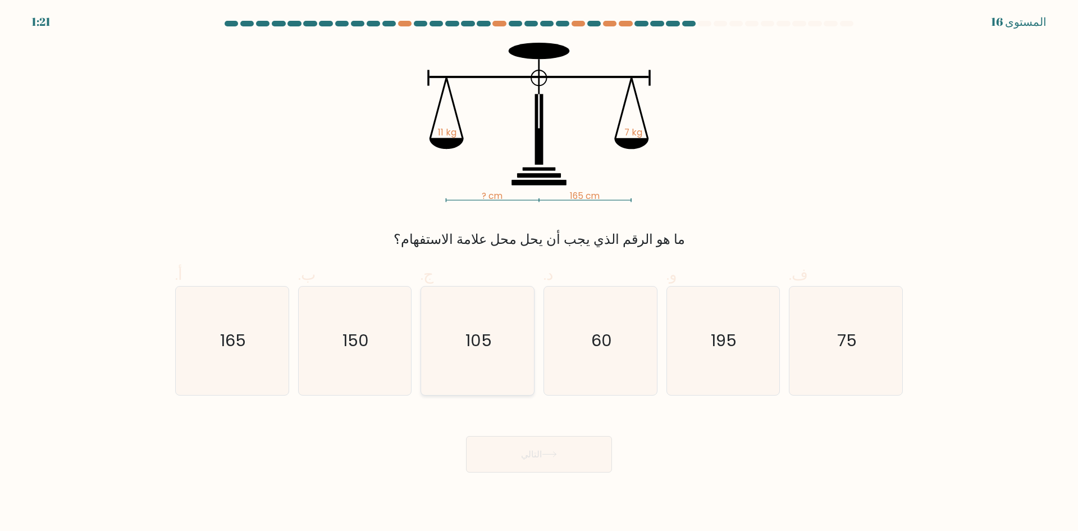
click at [487, 336] on text "105" at bounding box center [478, 340] width 26 height 22
click at [539, 273] on input "ج. 105" at bounding box center [539, 269] width 1 height 7
radio input "true"
click at [578, 455] on button "التالي" at bounding box center [539, 454] width 146 height 36
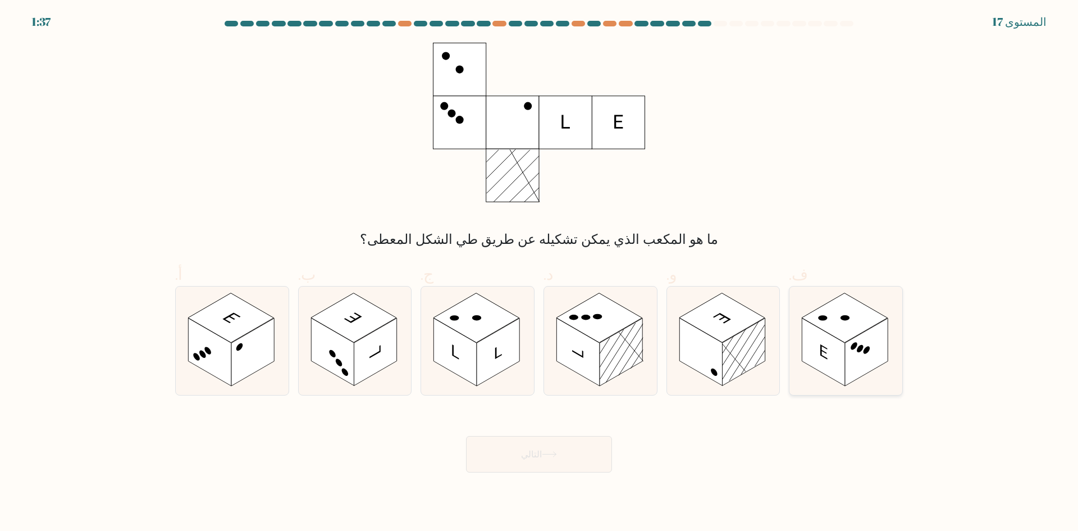
click at [842, 360] on rect at bounding box center [823, 352] width 43 height 68
click at [540, 273] on input "ف." at bounding box center [539, 269] width 1 height 7
radio input "true"
click at [582, 439] on button "التالي" at bounding box center [539, 454] width 146 height 36
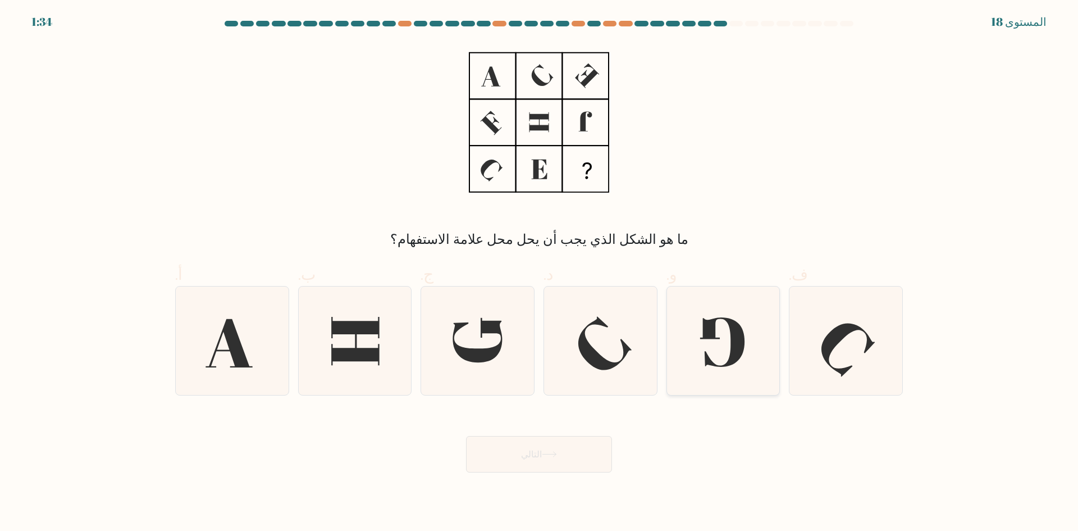
click at [717, 354] on icon at bounding box center [723, 340] width 108 height 108
click at [540, 273] on input "و." at bounding box center [539, 269] width 1 height 7
radio input "true"
click at [541, 445] on button "التالي" at bounding box center [539, 454] width 146 height 36
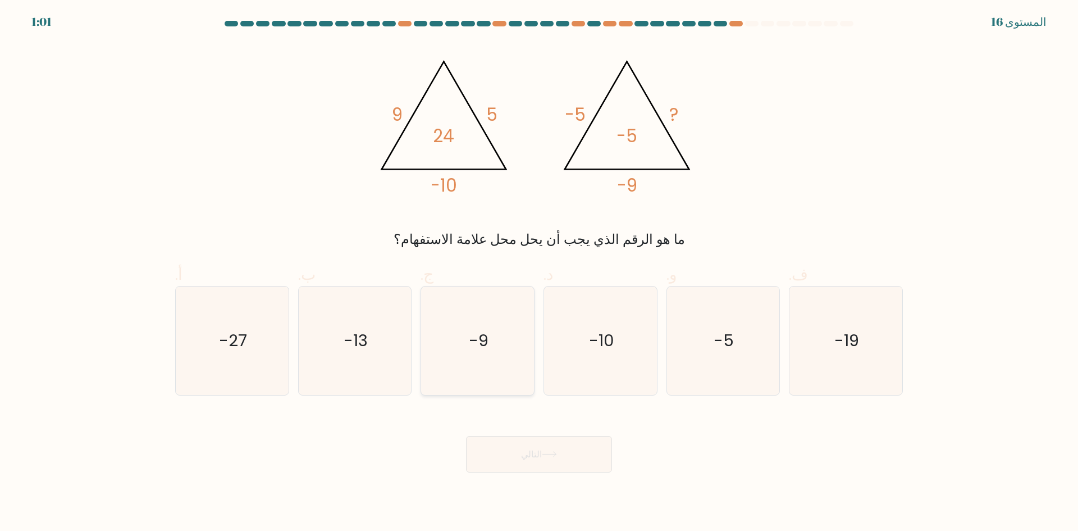
click at [468, 328] on icon "-9" at bounding box center [477, 340] width 108 height 108
click at [539, 273] on input "ج. -9" at bounding box center [539, 269] width 1 height 7
radio input "true"
click at [560, 449] on button "التالي" at bounding box center [539, 454] width 146 height 36
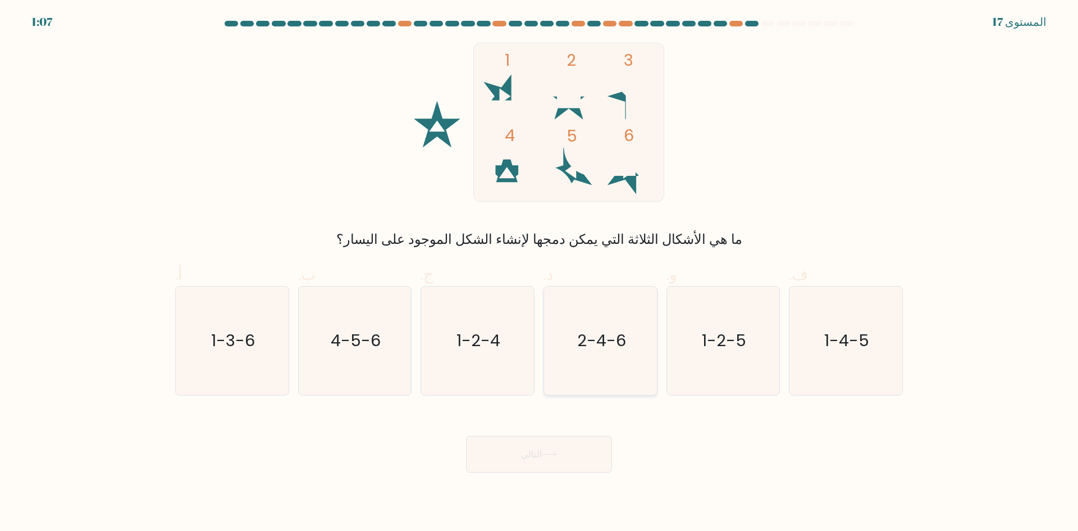
click at [625, 365] on icon "2-4-6" at bounding box center [600, 340] width 108 height 108
click at [540, 273] on input "د. 2-4-6" at bounding box center [539, 269] width 1 height 7
radio input "true"
click at [581, 442] on button "التالي" at bounding box center [539, 454] width 146 height 36
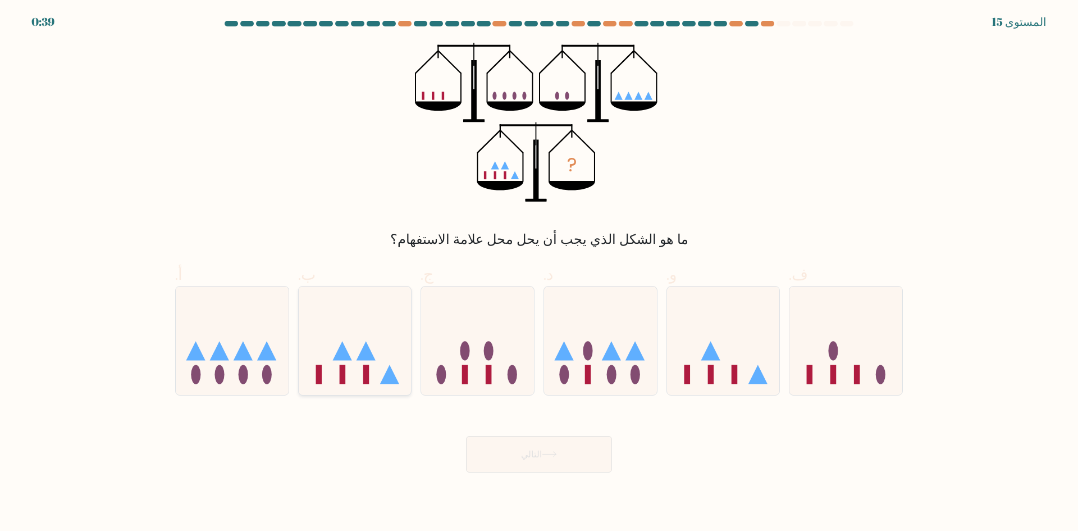
click at [395, 356] on icon at bounding box center [355, 340] width 113 height 93
click at [539, 273] on input "ب." at bounding box center [539, 269] width 1 height 7
radio input "true"
click at [395, 356] on icon at bounding box center [355, 340] width 112 height 93
click at [539, 273] on input "ب." at bounding box center [539, 269] width 1 height 7
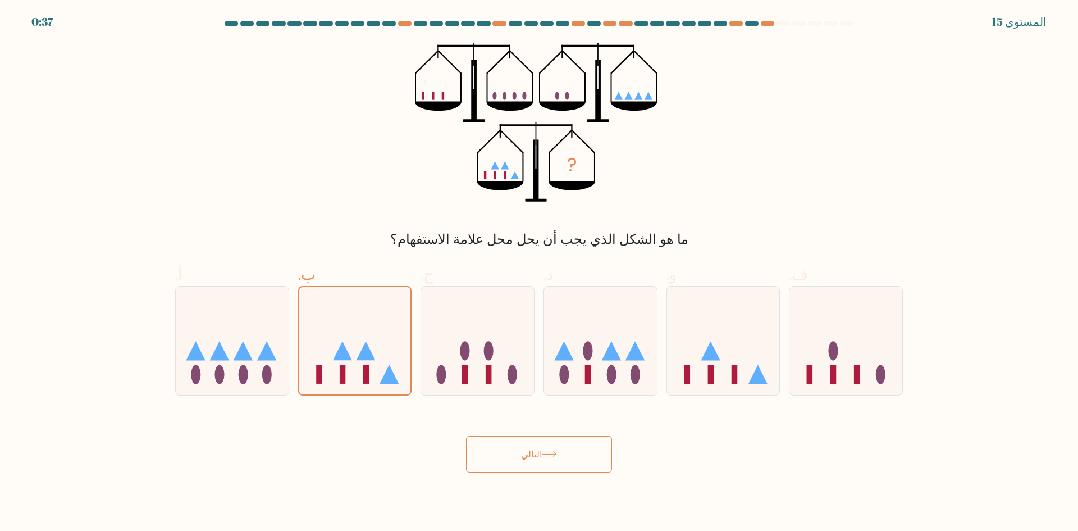
click at [501, 455] on button "التالي" at bounding box center [539, 454] width 146 height 36
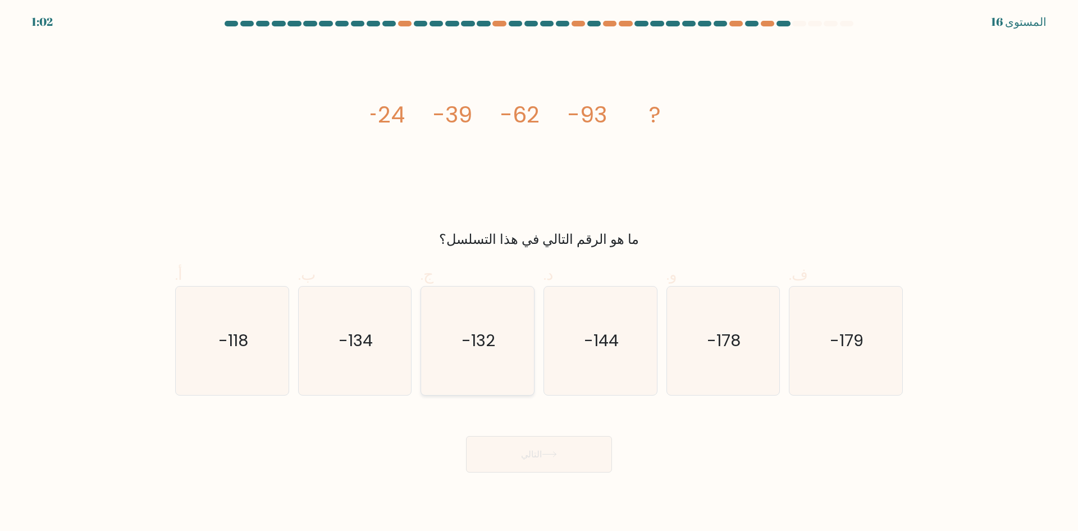
click at [493, 318] on icon "-132" at bounding box center [477, 340] width 108 height 108
click at [539, 273] on input "ج. -132" at bounding box center [539, 269] width 1 height 7
radio input "true"
click at [579, 446] on button "التالي" at bounding box center [539, 454] width 146 height 36
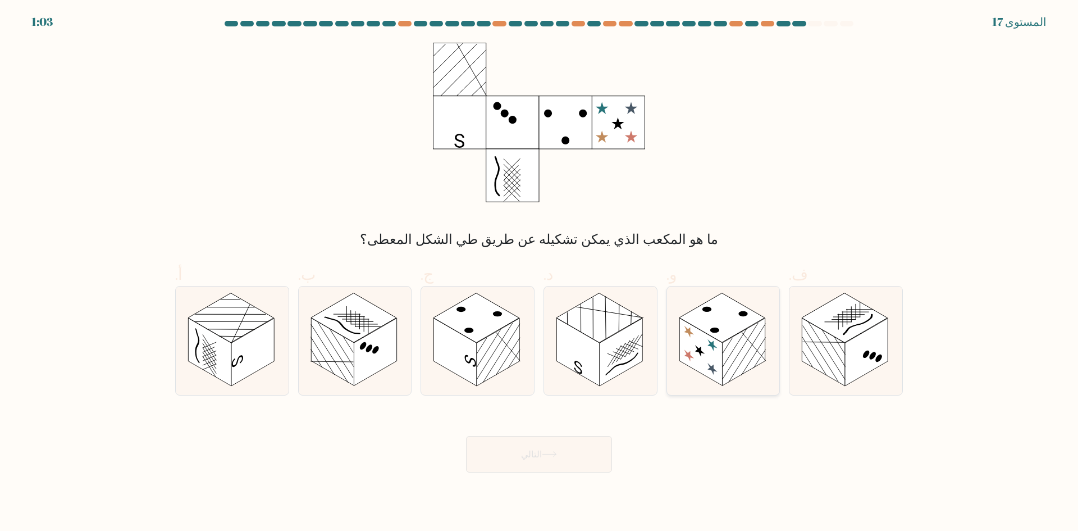
click at [708, 333] on rect at bounding box center [722, 316] width 86 height 49
click at [540, 273] on input "و." at bounding box center [539, 269] width 1 height 7
radio input "true"
click at [556, 446] on button "التالي" at bounding box center [539, 454] width 146 height 36
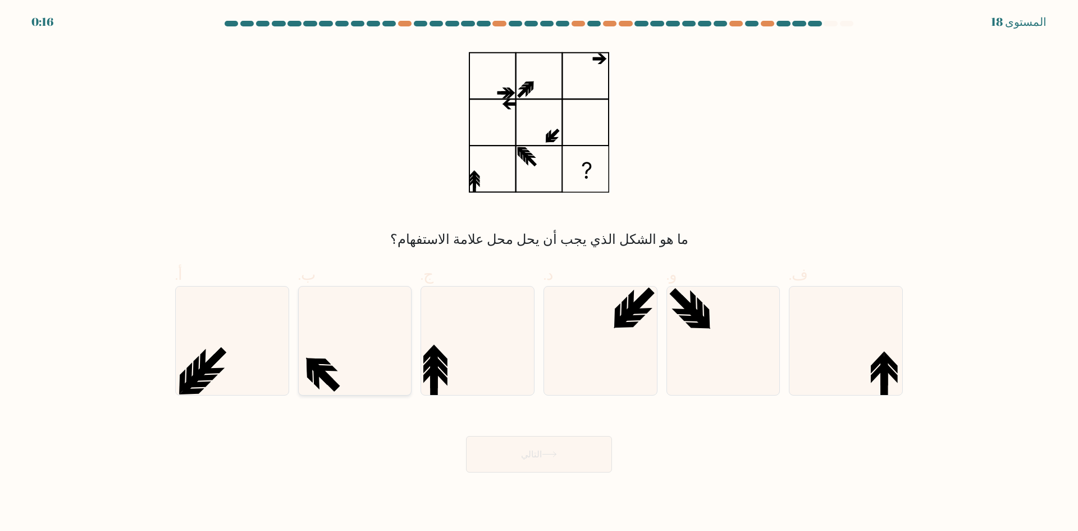
click at [336, 335] on icon at bounding box center [354, 340] width 108 height 108
click at [539, 273] on input "ب." at bounding box center [539, 269] width 1 height 7
radio input "true"
click at [565, 457] on button "التالي" at bounding box center [539, 454] width 146 height 36
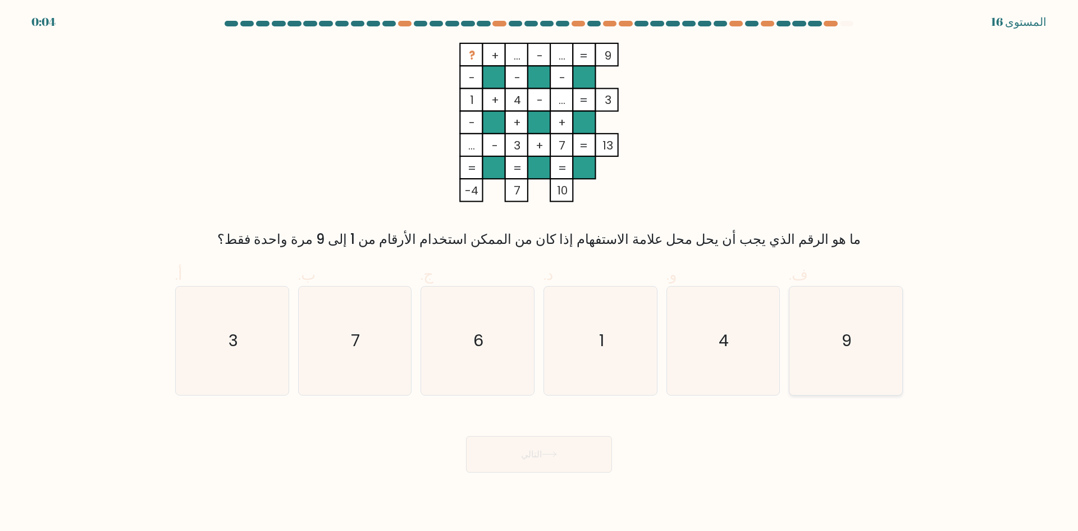
click at [844, 348] on text "9" at bounding box center [847, 340] width 10 height 22
click at [540, 273] on input "ف. 9" at bounding box center [539, 269] width 1 height 7
radio input "true"
click at [551, 449] on button "التالي" at bounding box center [539, 454] width 146 height 36
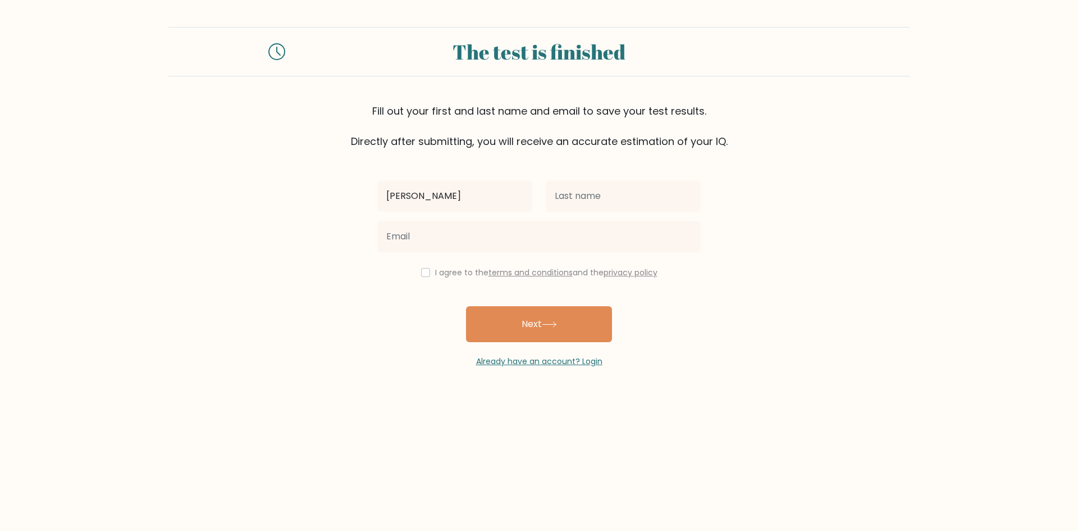
type input "[PERSON_NAME]"
type input "هشام"
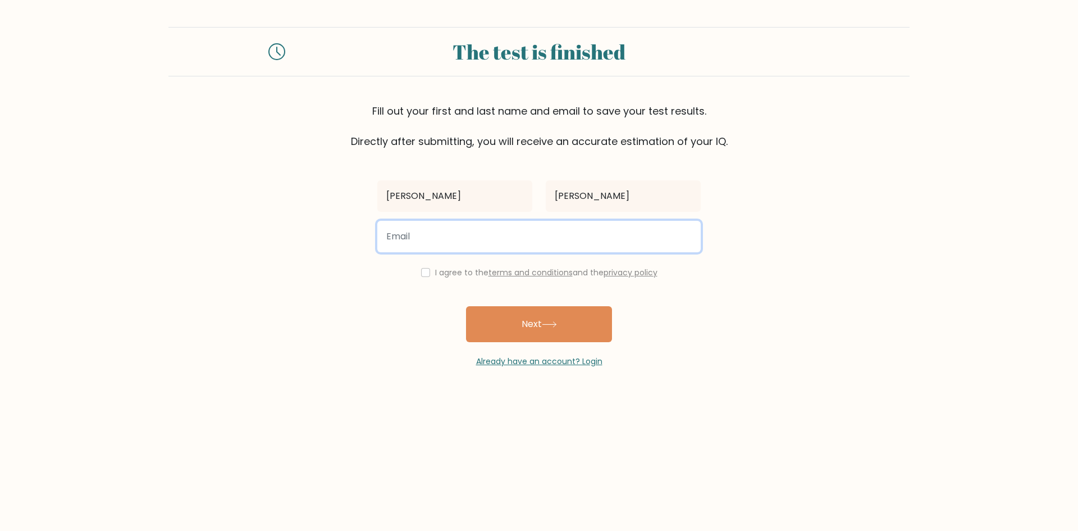
type input "ش"
type input "bodianimations@gmail.com"
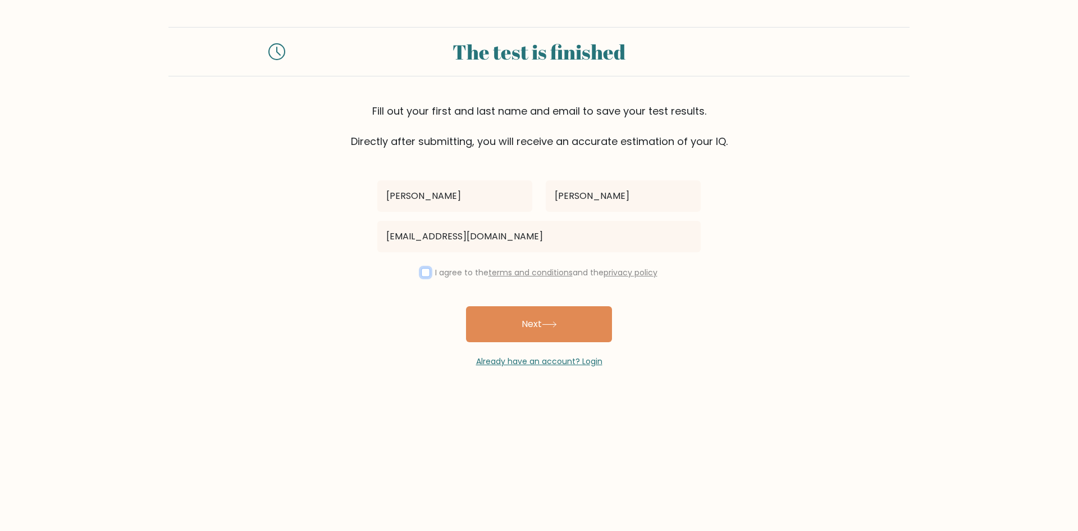
click at [423, 275] on input "checkbox" at bounding box center [425, 272] width 9 height 9
checkbox input "true"
click at [536, 325] on button "Next" at bounding box center [539, 324] width 146 height 36
click at [536, 325] on div "عبدالرحمن هشام bodianimations@gmail.com I agree to the terms and conditions and…" at bounding box center [539, 258] width 337 height 218
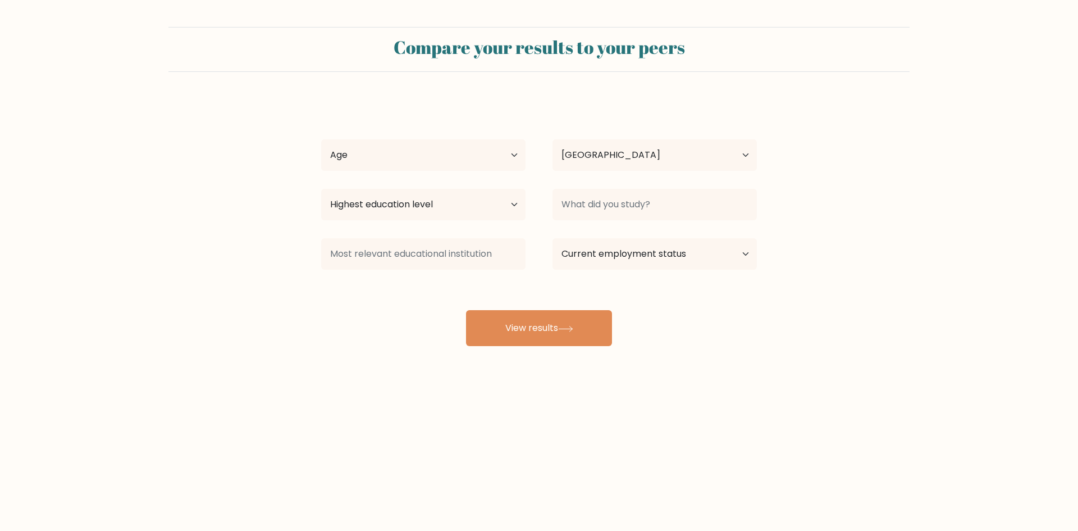
select select "EG"
click at [440, 164] on select "Age Under 18 years old 18-24 years old 25-34 years old 35-44 years old 45-54 ye…" at bounding box center [423, 154] width 204 height 31
select select "min_18"
click at [321, 139] on select "Age Under 18 years old 18-24 years old 25-34 years old 35-44 years old 45-54 ye…" at bounding box center [423, 154] width 204 height 31
click at [623, 161] on select "Country Afghanistan Albania Algeria American Samoa Andorra Angola Anguilla Anta…" at bounding box center [654, 154] width 204 height 31
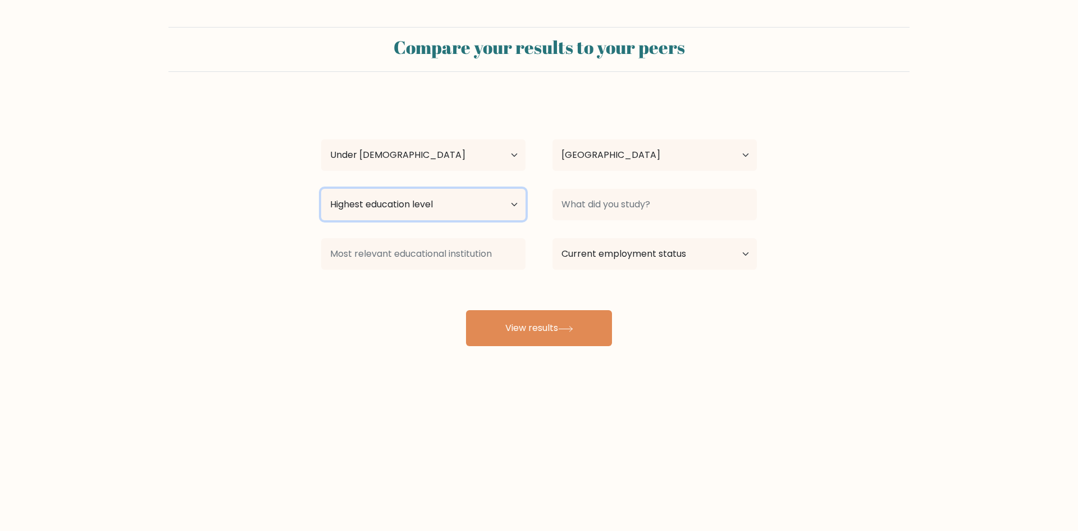
click at [474, 202] on select "Highest education level No schooling Primary Lower Secondary Upper Secondary Oc…" at bounding box center [423, 204] width 204 height 31
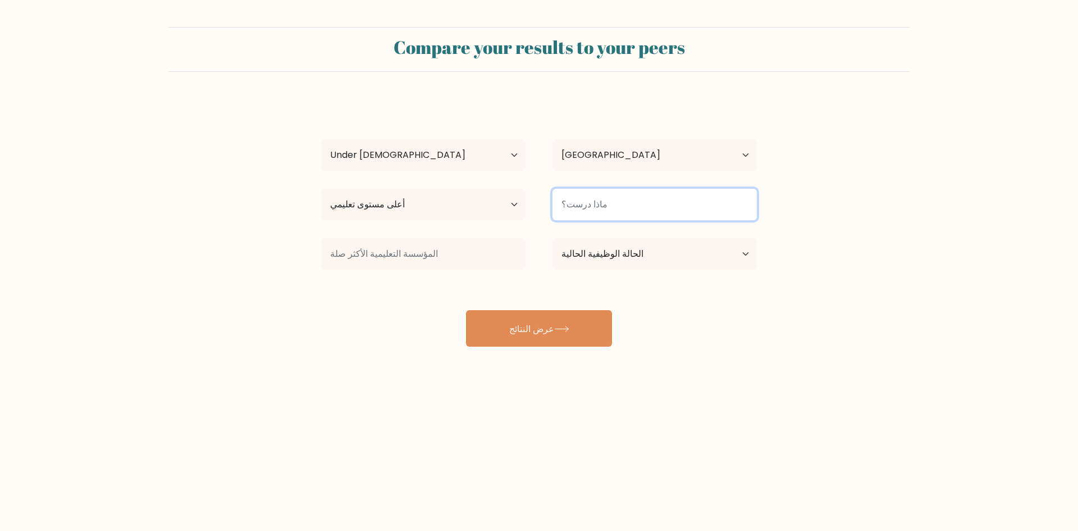
click at [586, 214] on input at bounding box center [654, 204] width 204 height 31
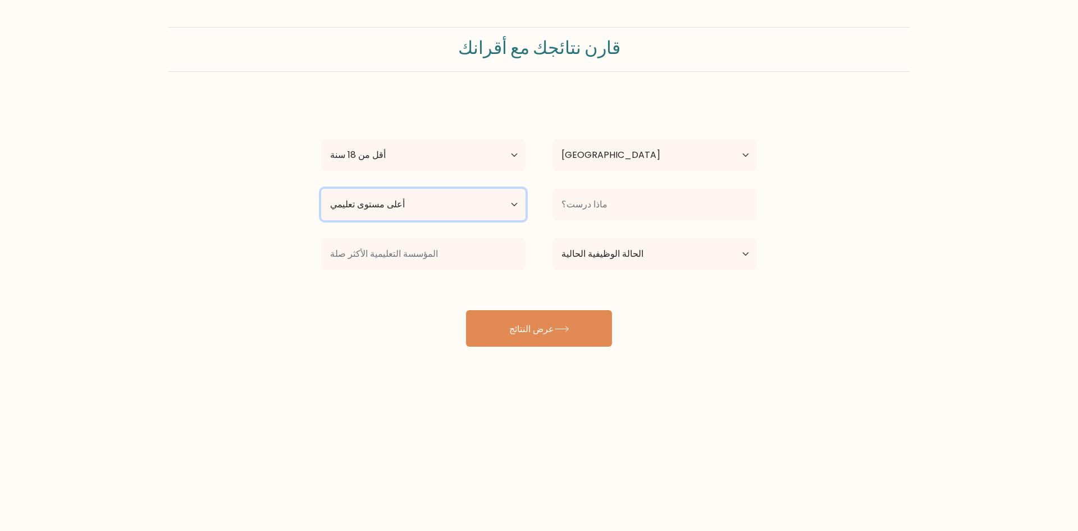
click at [413, 208] on select "أعلى مستوى تعليمي لا يوجد تعليم أساسي المرحلة الثانوية الدنيا المرحلة الثانوية …" at bounding box center [423, 204] width 204 height 31
click at [321, 189] on select "أعلى مستوى تعليمي لا يوجد تعليم أساسي المرحلة الثانوية الدنيا المرحلة الثانوية …" at bounding box center [423, 204] width 204 height 31
click at [404, 205] on select "أعلى مستوى تعليمي لا يوجد تعليم أساسي المرحلة الثانوية الدنيا المرحلة الثانوية …" at bounding box center [423, 204] width 204 height 31
select select "upper_secondary"
click at [321, 189] on select "أعلى مستوى تعليمي لا يوجد تعليم أساسي المرحلة الثانوية الدنيا المرحلة الثانوية …" at bounding box center [423, 204] width 204 height 31
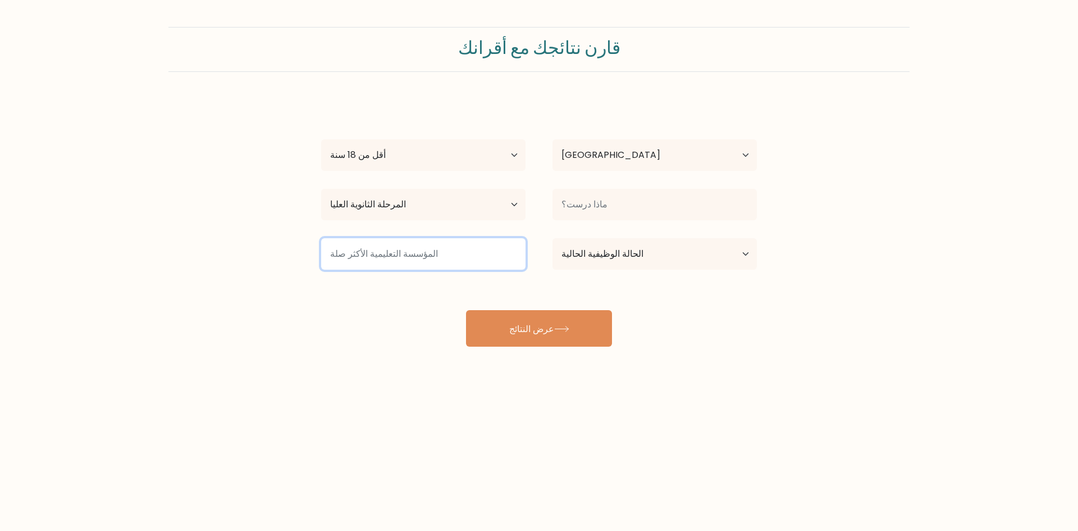
click at [395, 255] on input at bounding box center [423, 253] width 204 height 31
click at [618, 263] on select "الحالة الوظيفية الحالية موظف طالب متقاعد أخرى / أفضّل عدم الإجابة" at bounding box center [654, 253] width 204 height 31
select select "student"
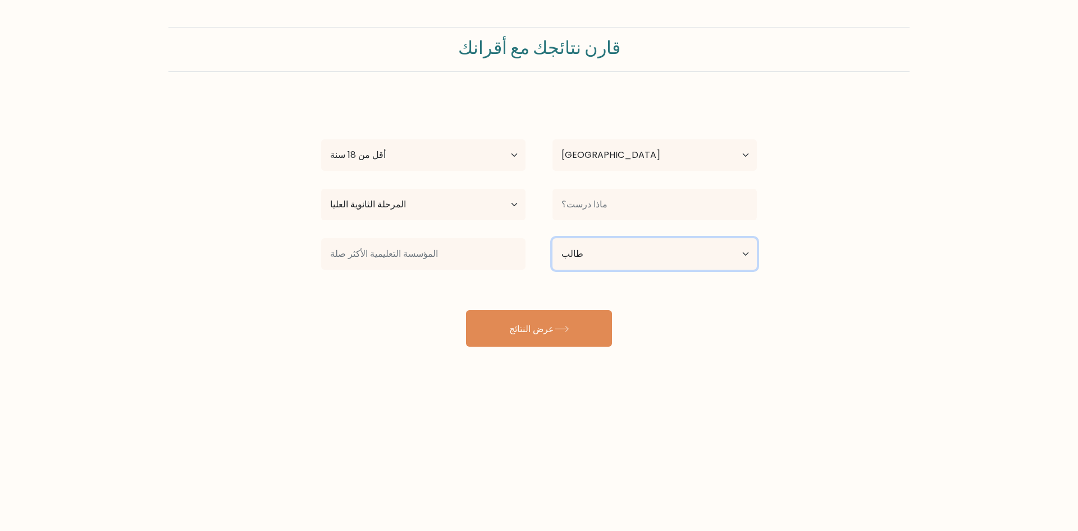
click at [552, 238] on select "الحالة الوظيفية الحالية موظف طالب متقاعد أخرى / أفضّل عدم الإجابة" at bounding box center [654, 253] width 204 height 31
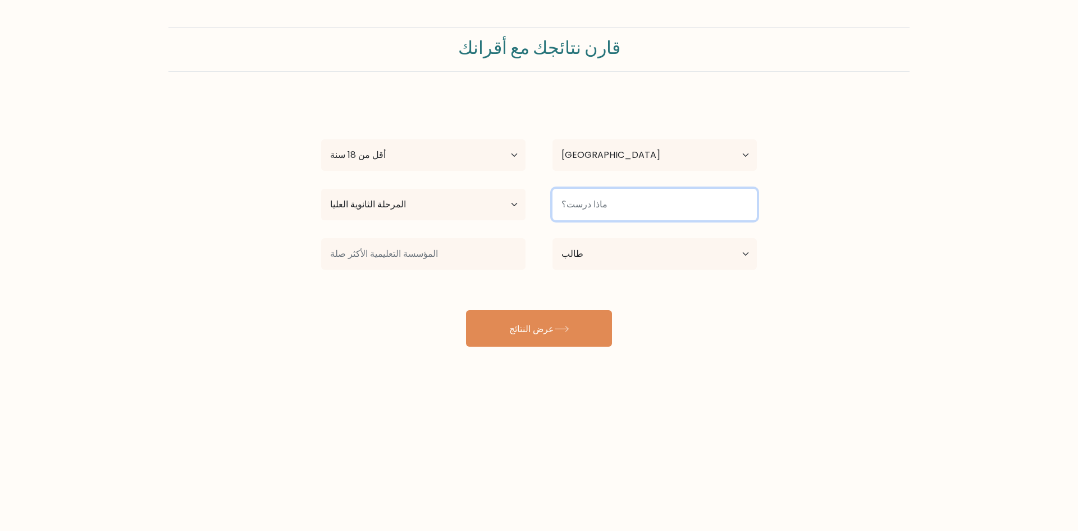
click at [613, 199] on input at bounding box center [654, 204] width 204 height 31
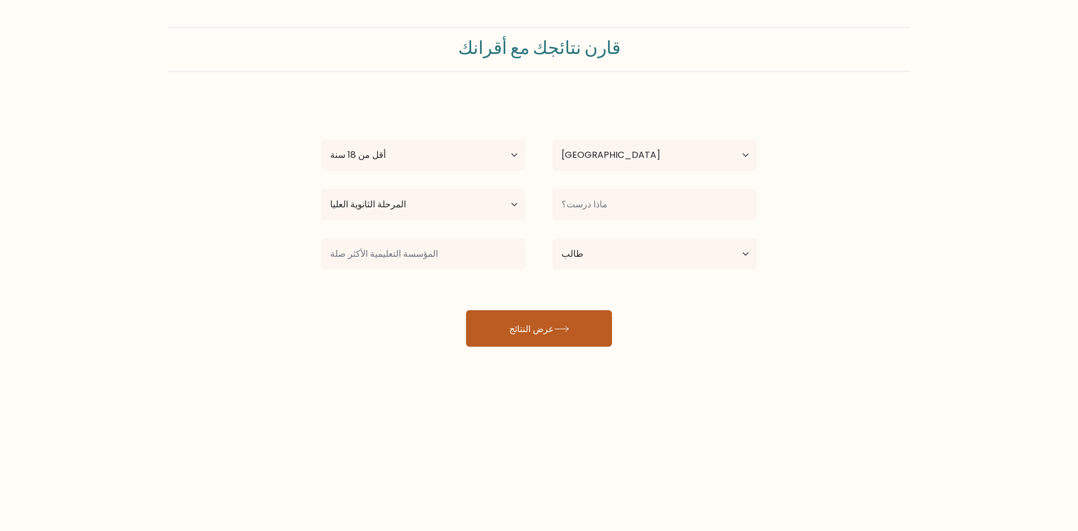
click at [572, 317] on button "عرض النتائج" at bounding box center [539, 328] width 146 height 36
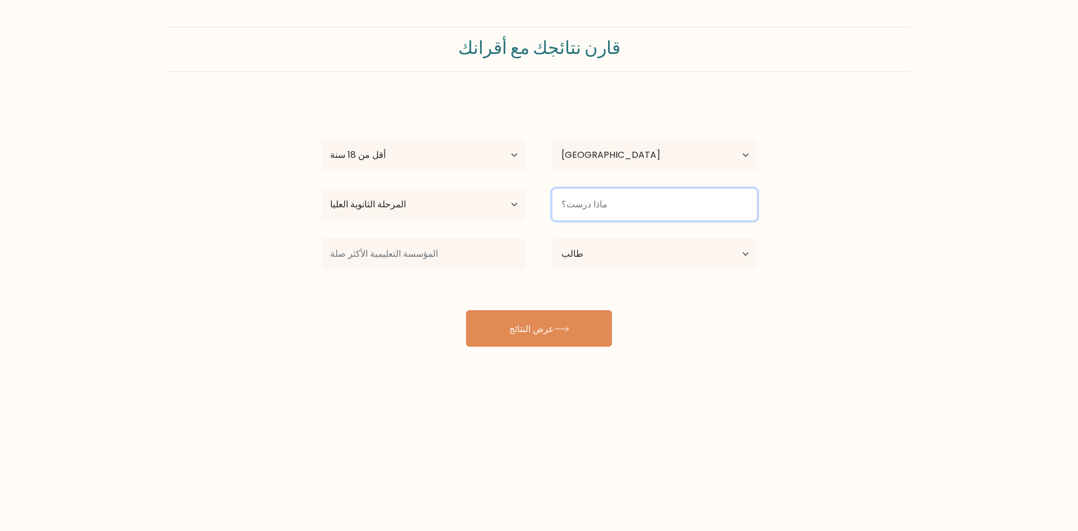
click at [644, 216] on input at bounding box center [654, 204] width 204 height 31
type input "ثانوي"
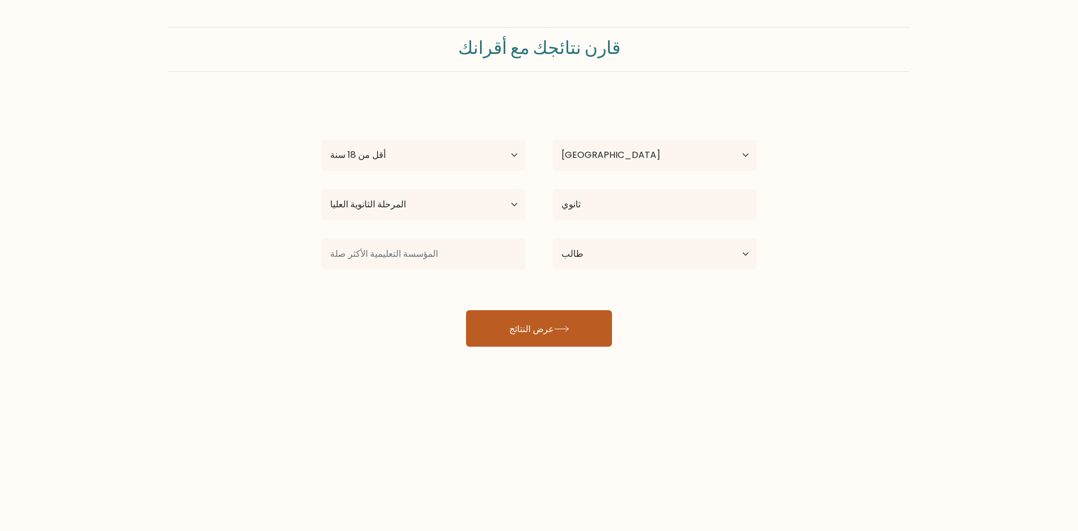
click at [557, 328] on icon at bounding box center [561, 328] width 13 height 5
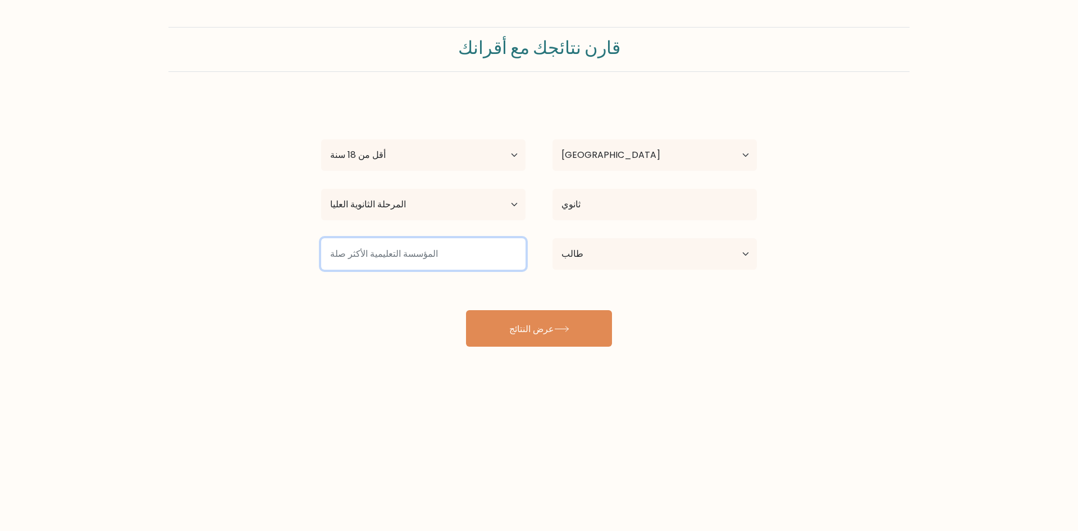
click at [465, 257] on input at bounding box center [423, 253] width 204 height 31
type input "الحكومة"
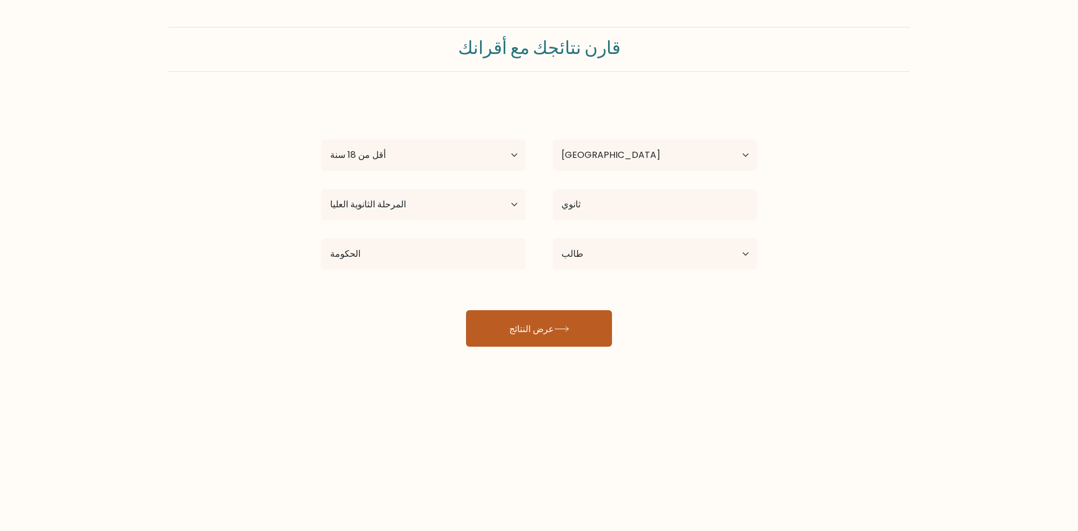
click at [565, 314] on button "عرض النتائج" at bounding box center [539, 328] width 146 height 36
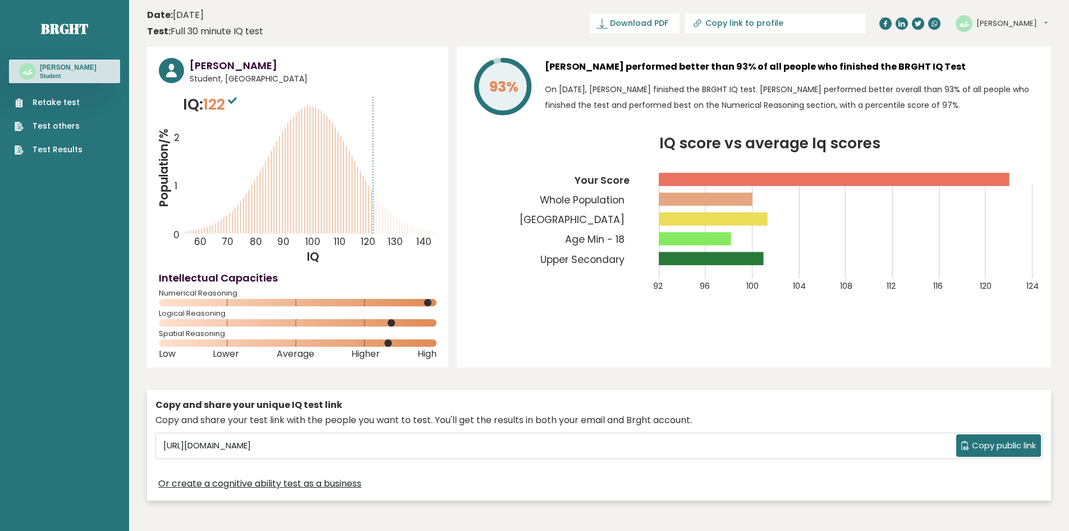
click at [530, 318] on div "93% [PERSON_NAME] performed better than 93% of all people who finished the BRGH…" at bounding box center [754, 207] width 595 height 321
click at [529, 316] on div "93% [PERSON_NAME] performed better than 93% of all people who finished the BRGH…" at bounding box center [754, 207] width 595 height 321
click at [530, 316] on div "93% [PERSON_NAME] performed better than 93% of all people who finished the BRGH…" at bounding box center [754, 207] width 595 height 321
click at [531, 317] on div "93% [PERSON_NAME] performed better than 93% of all people who finished the BRGH…" at bounding box center [754, 207] width 595 height 321
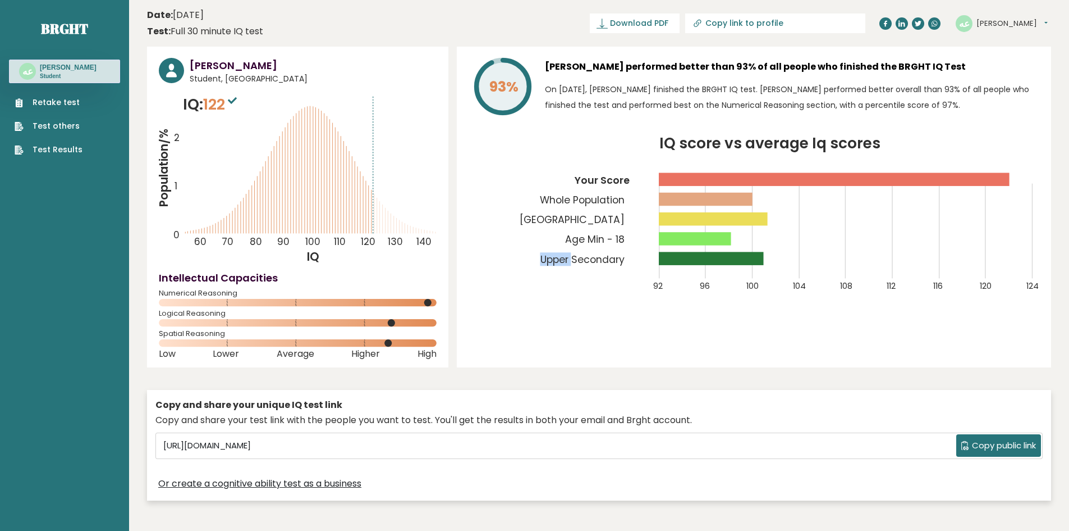
click at [531, 316] on div "93% [PERSON_NAME] performed better than 93% of all people who finished the BRGH…" at bounding box center [754, 207] width 595 height 321
click at [532, 316] on div "93% [PERSON_NAME] performed better than 93% of all people who finished the BRGH…" at bounding box center [754, 207] width 595 height 321
click at [528, 316] on div "93% [PERSON_NAME] performed better than 93% of all people who finished the BRGH…" at bounding box center [754, 207] width 595 height 321
click at [532, 316] on div "93% [PERSON_NAME] performed better than 93% of all people who finished the BRGH…" at bounding box center [754, 207] width 595 height 321
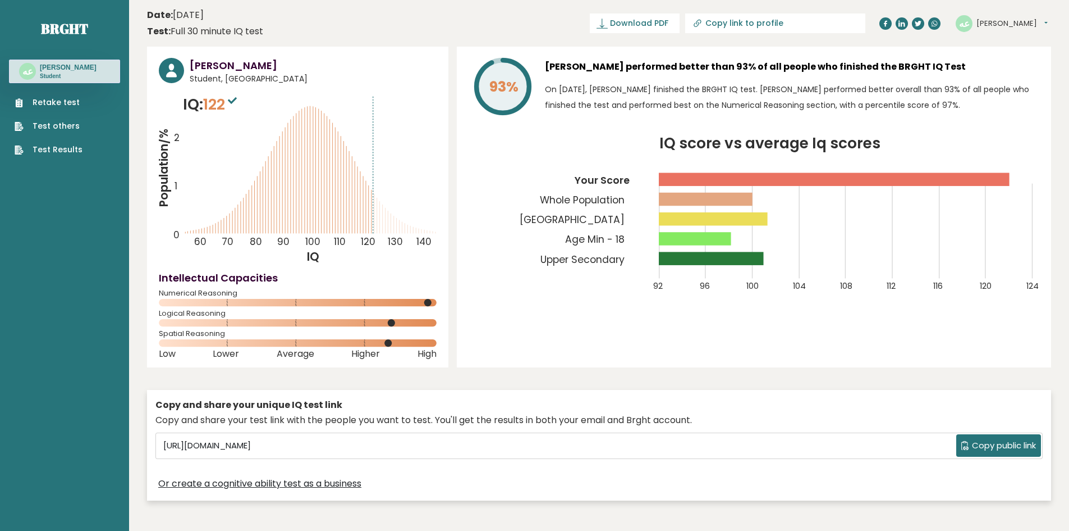
click at [532, 320] on div "93% [PERSON_NAME] performed better than 93% of all people who finished the BRGH…" at bounding box center [754, 207] width 595 height 321
click at [533, 317] on div "93% [PERSON_NAME] performed better than 93% of all people who finished the BRGH…" at bounding box center [754, 207] width 595 height 321
click at [534, 315] on div "93% [PERSON_NAME] performed better than 93% of all people who finished the BRGH…" at bounding box center [754, 207] width 595 height 321
click at [533, 316] on div "93% [PERSON_NAME] performed better than 93% of all people who finished the BRGH…" at bounding box center [754, 207] width 595 height 321
click at [527, 314] on div "93% [PERSON_NAME] performed better than 93% of all people who finished the BRGH…" at bounding box center [754, 207] width 595 height 321
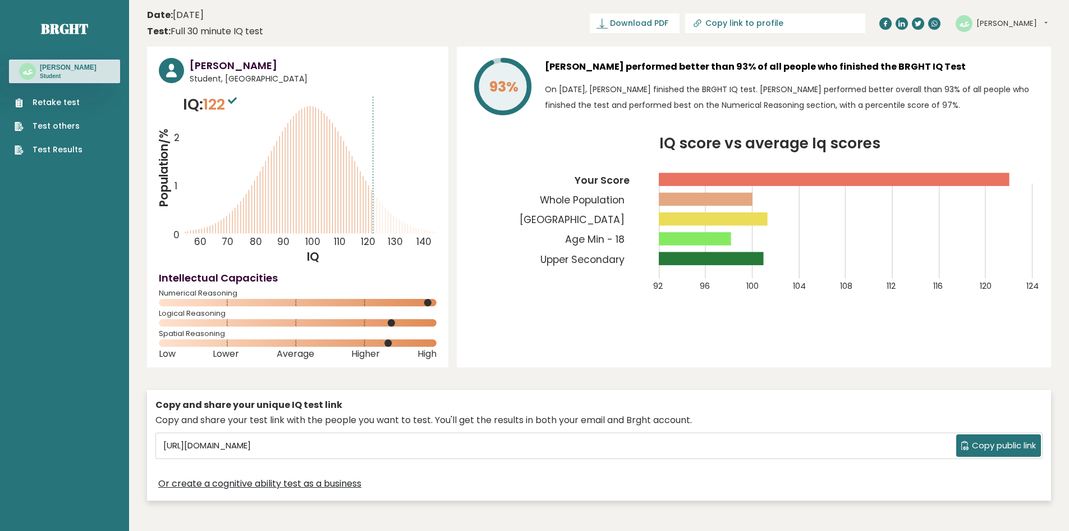
click at [530, 316] on div "93% [PERSON_NAME] performed better than 93% of all people who finished the BRGH…" at bounding box center [754, 207] width 595 height 321
click at [534, 316] on div "93% [PERSON_NAME] performed better than 93% of all people who finished the BRGH…" at bounding box center [754, 207] width 595 height 321
click at [530, 317] on div "93% [PERSON_NAME] performed better than 93% of all people who finished the BRGH…" at bounding box center [754, 207] width 595 height 321
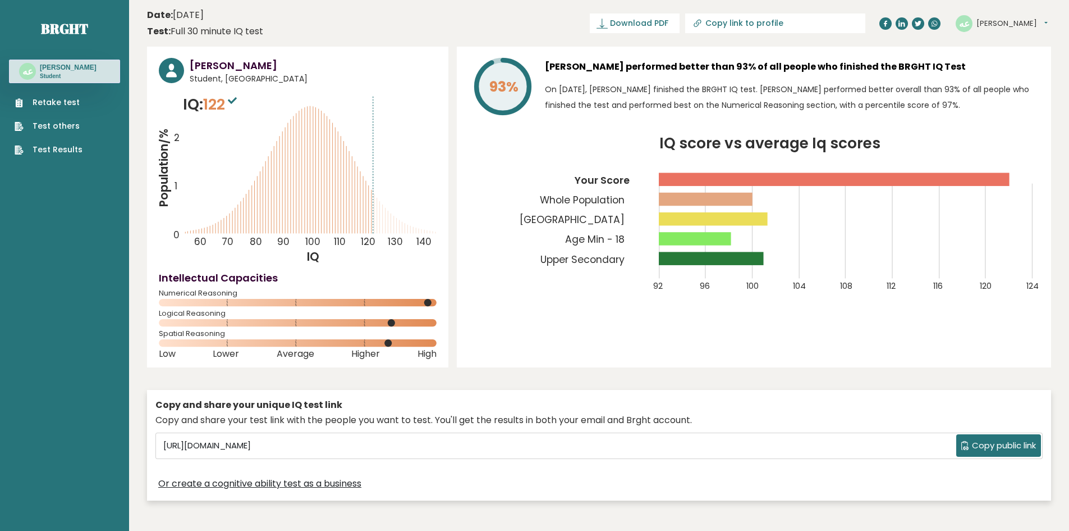
click at [458, 360] on div "93% [PERSON_NAME] performed better than 93% of all people who finished the BRGH…" at bounding box center [754, 207] width 595 height 321
